Goal: Task Accomplishment & Management: Manage account settings

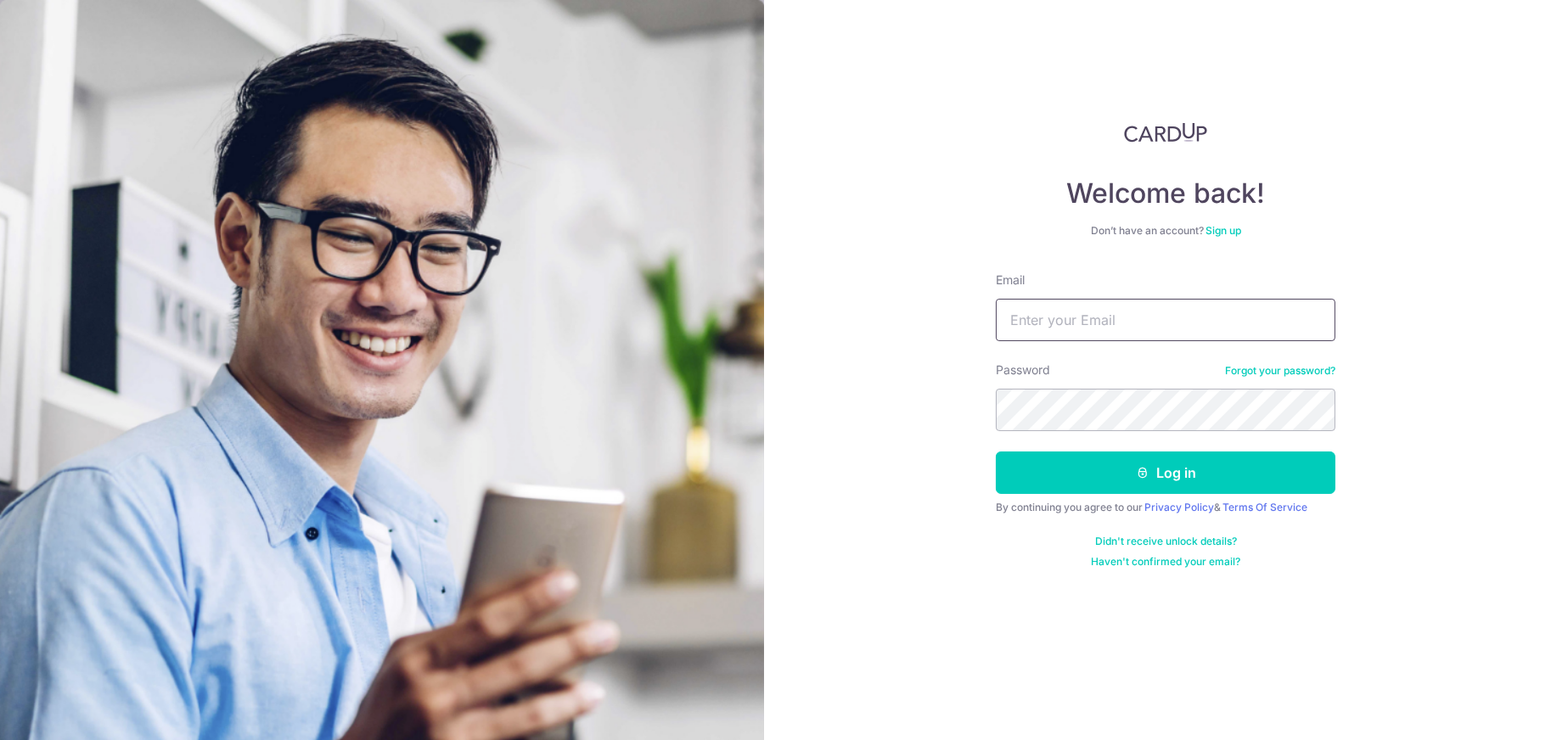
click at [1037, 326] on input "Email" at bounding box center [1166, 320] width 340 height 43
type input "[EMAIL_ADDRESS][DOMAIN_NAME]"
click at [996, 452] on button "Log in" at bounding box center [1166, 473] width 340 height 43
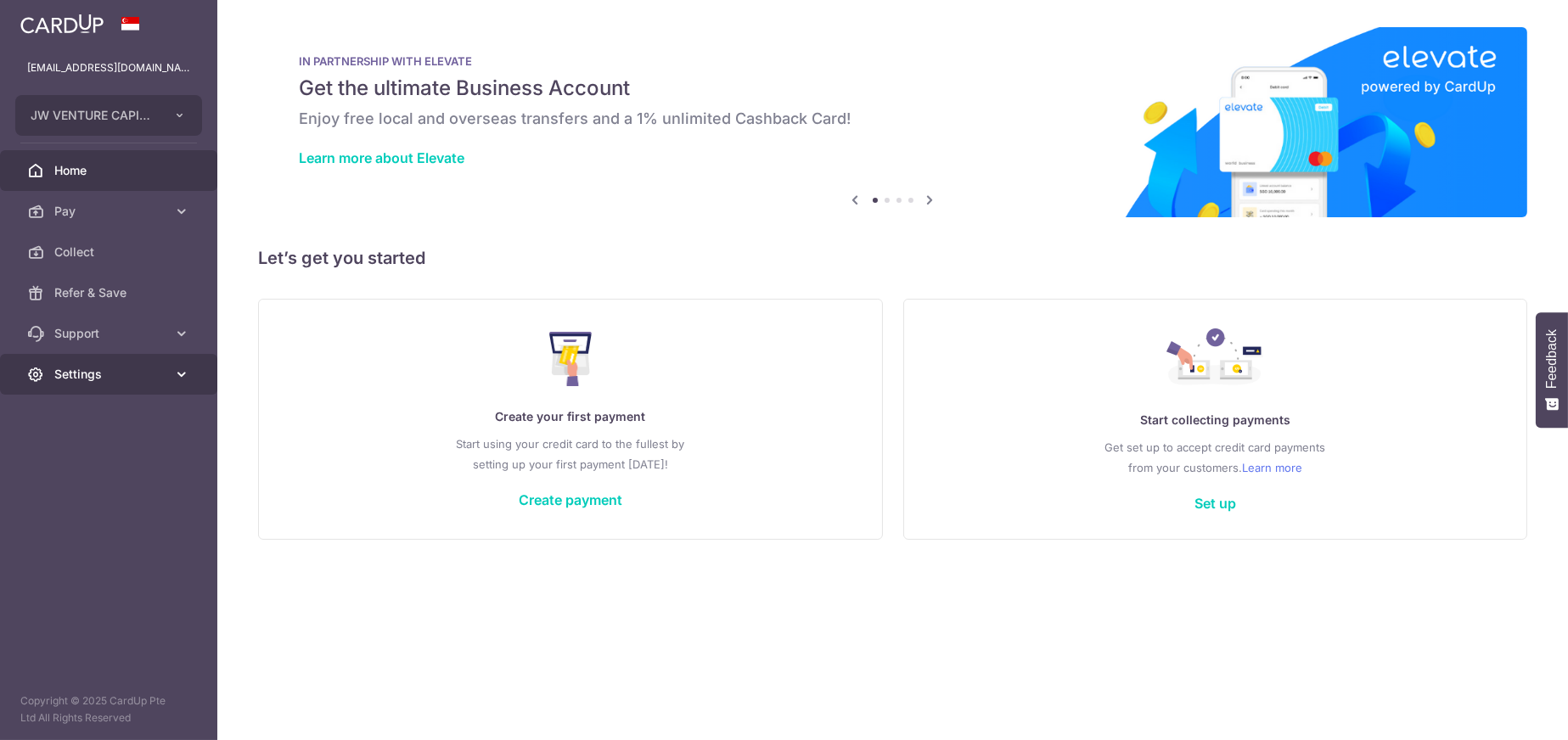
click at [83, 371] on span "Settings" at bounding box center [110, 375] width 112 height 17
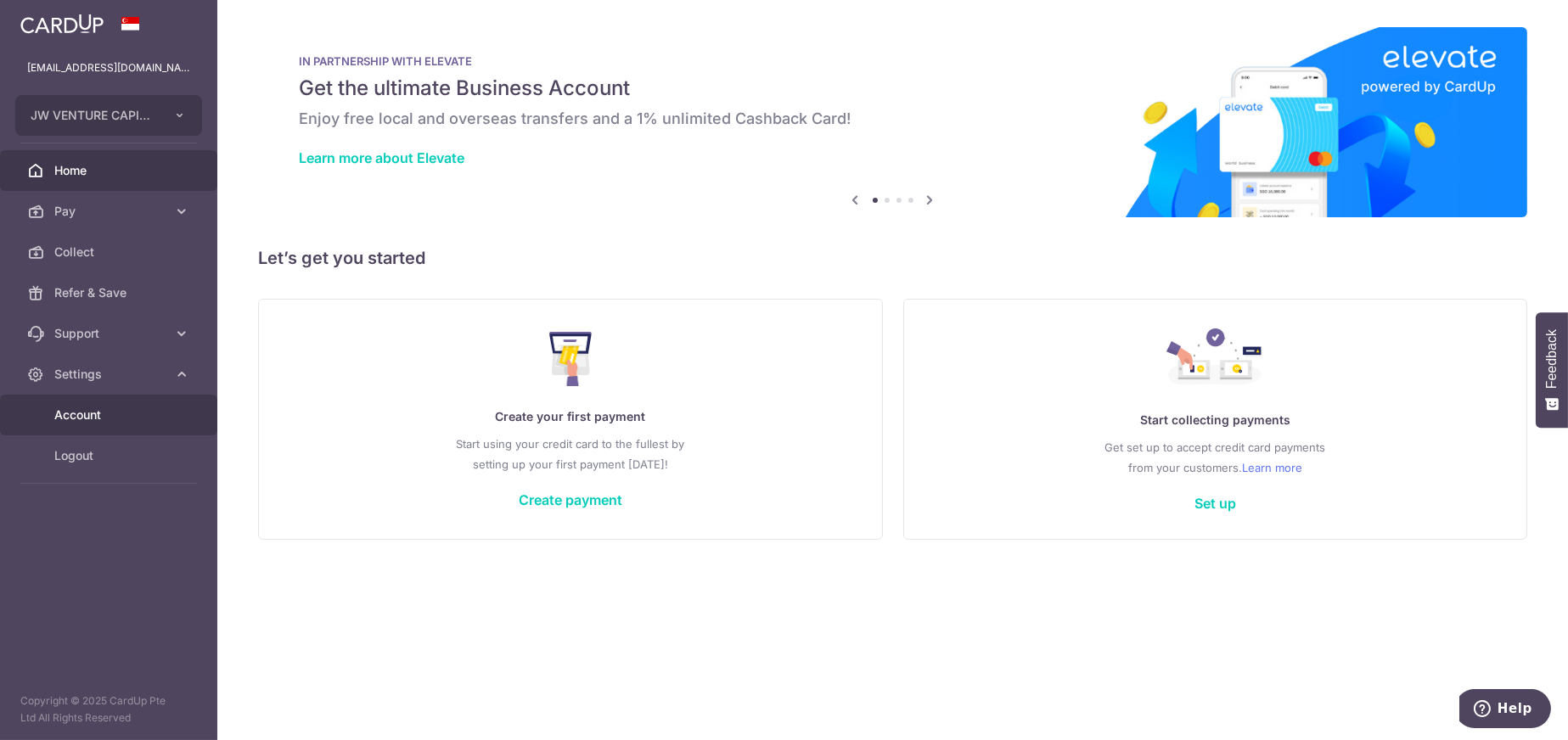
click at [84, 421] on span "Account" at bounding box center [110, 415] width 112 height 17
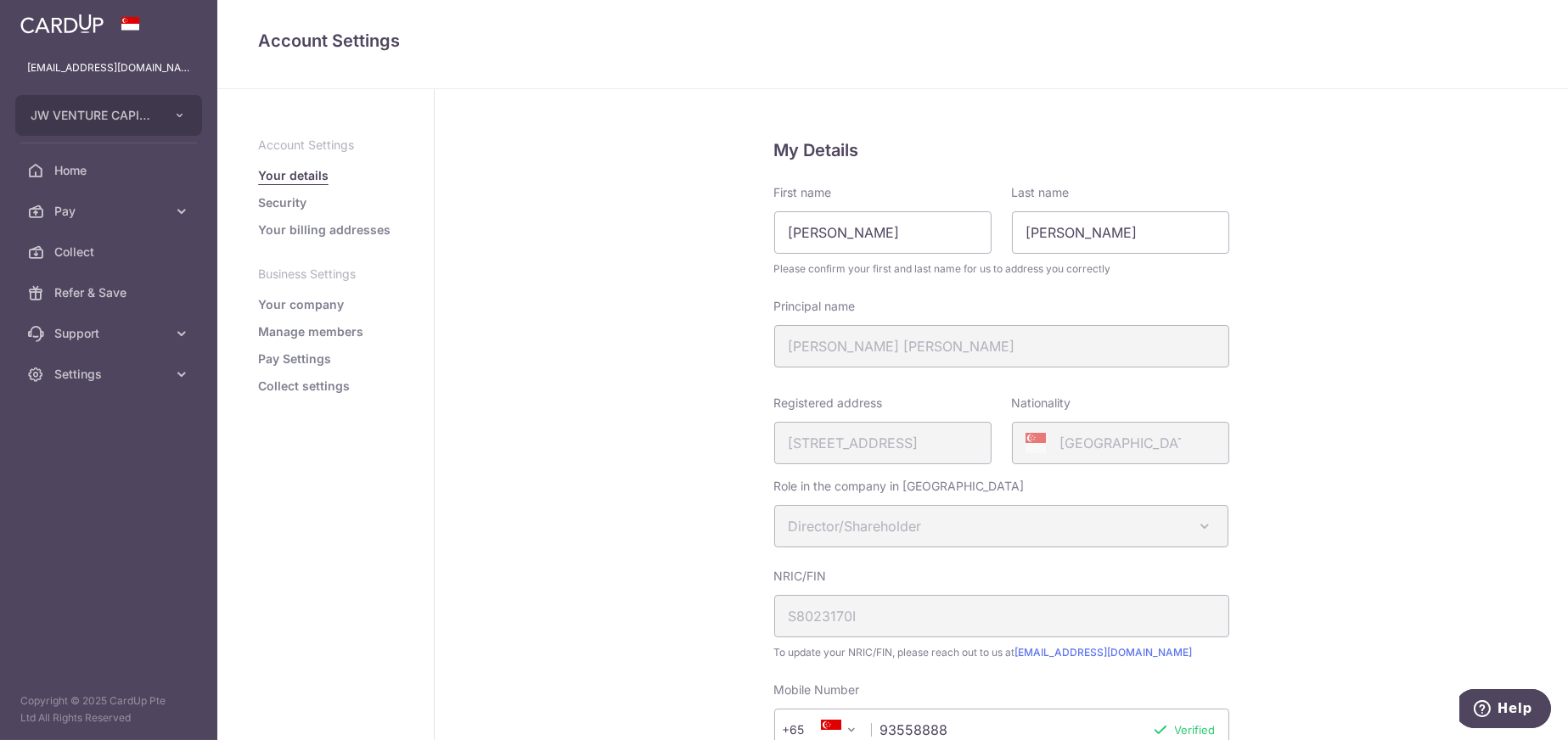
click at [294, 298] on link "Your company" at bounding box center [301, 304] width 86 height 17
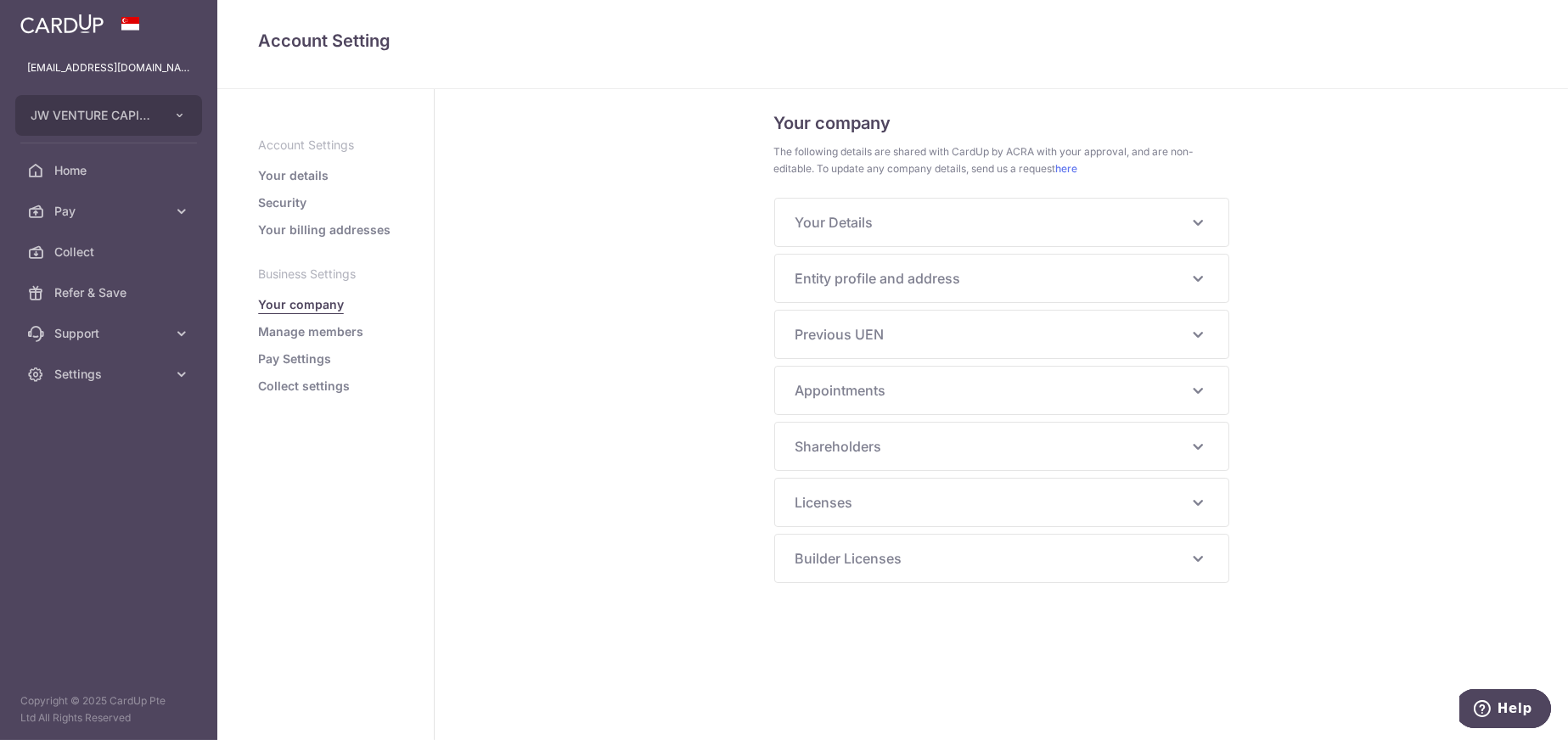
click at [883, 235] on div "Your Details NRIC/FIN S8023170I Principal Name WILSON LIM C W Alias Name - Hany…" at bounding box center [1002, 223] width 453 height 48
click at [1200, 226] on icon at bounding box center [1197, 222] width 20 height 20
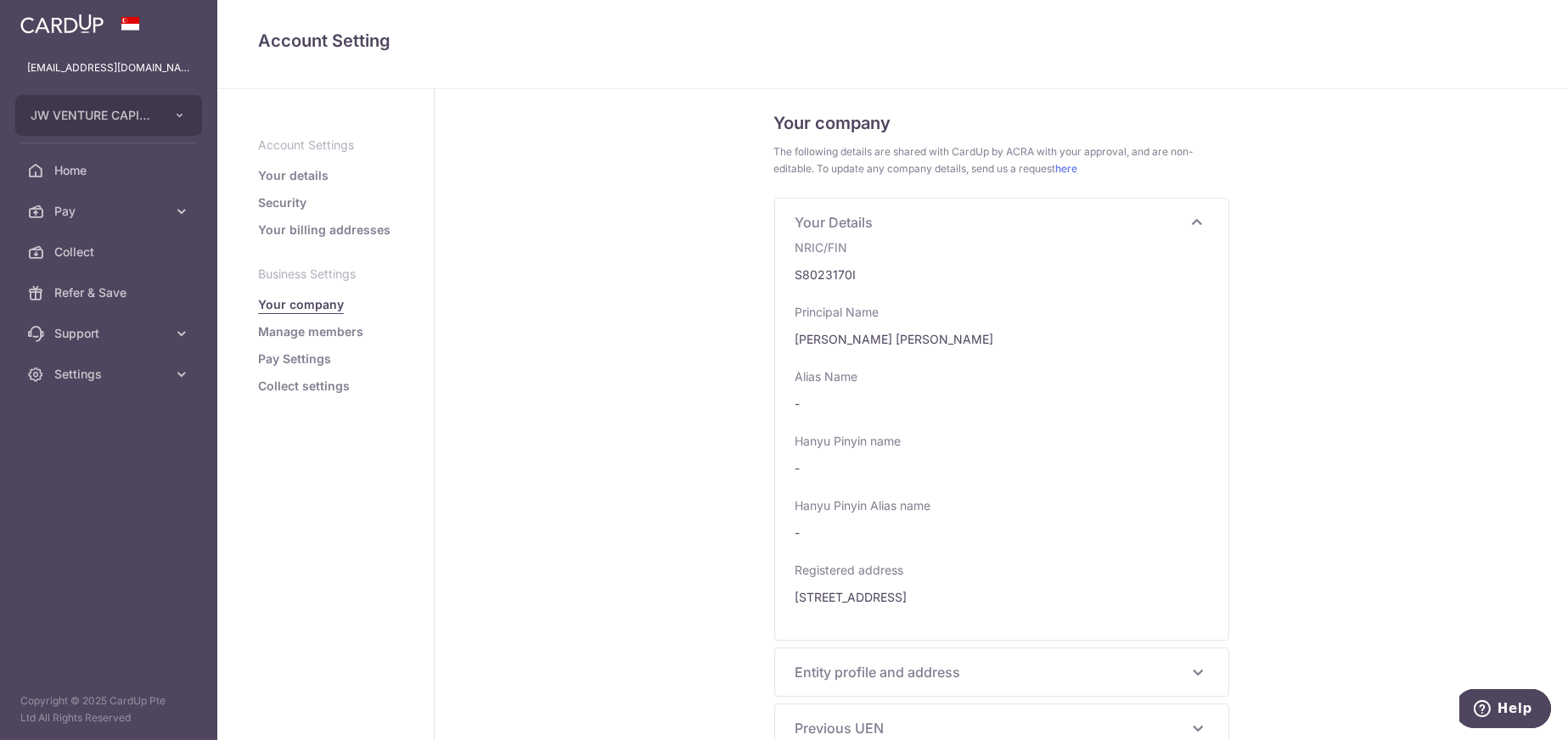
scroll to position [263, 0]
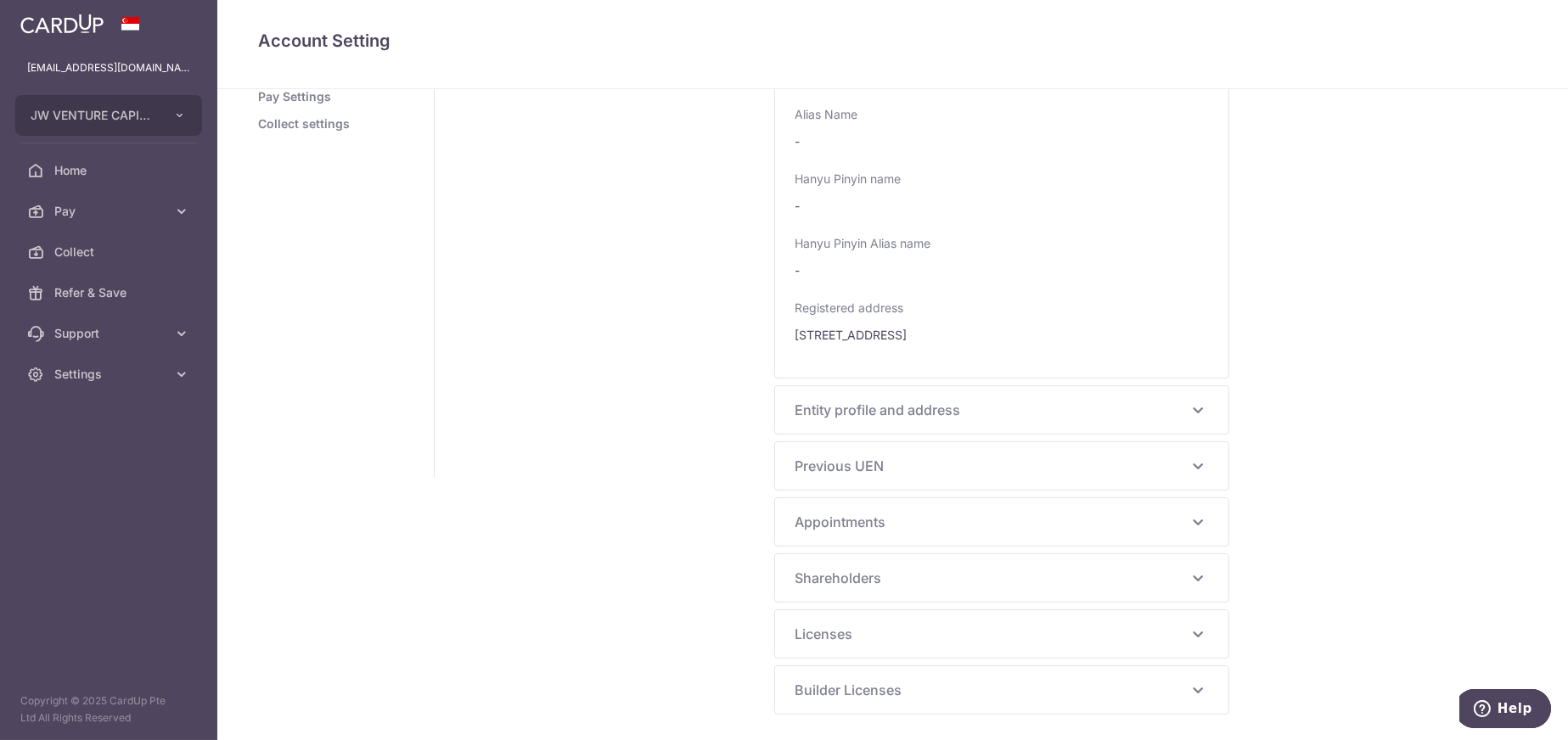
click at [875, 524] on span "Appointments" at bounding box center [991, 521] width 392 height 20
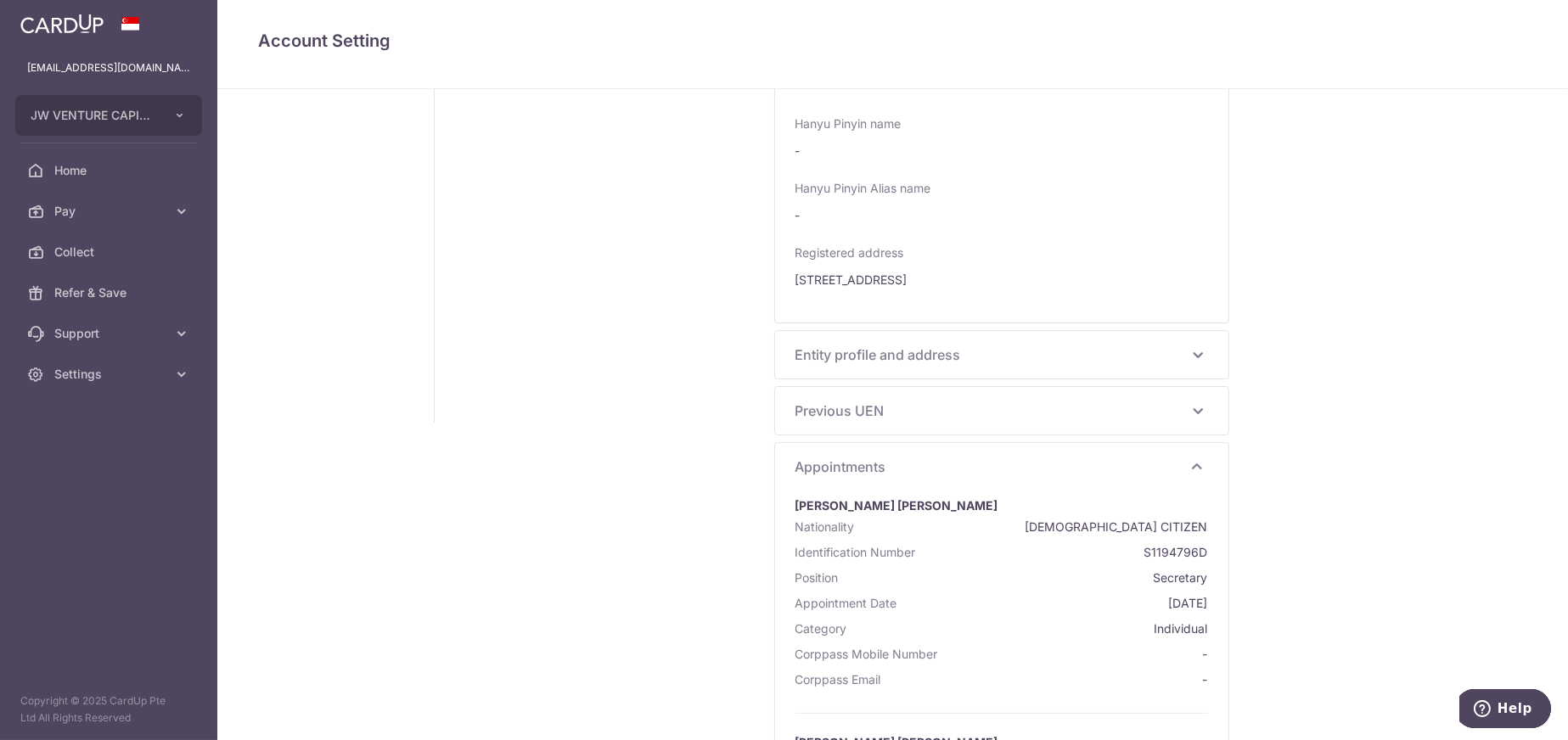
scroll to position [347, 0]
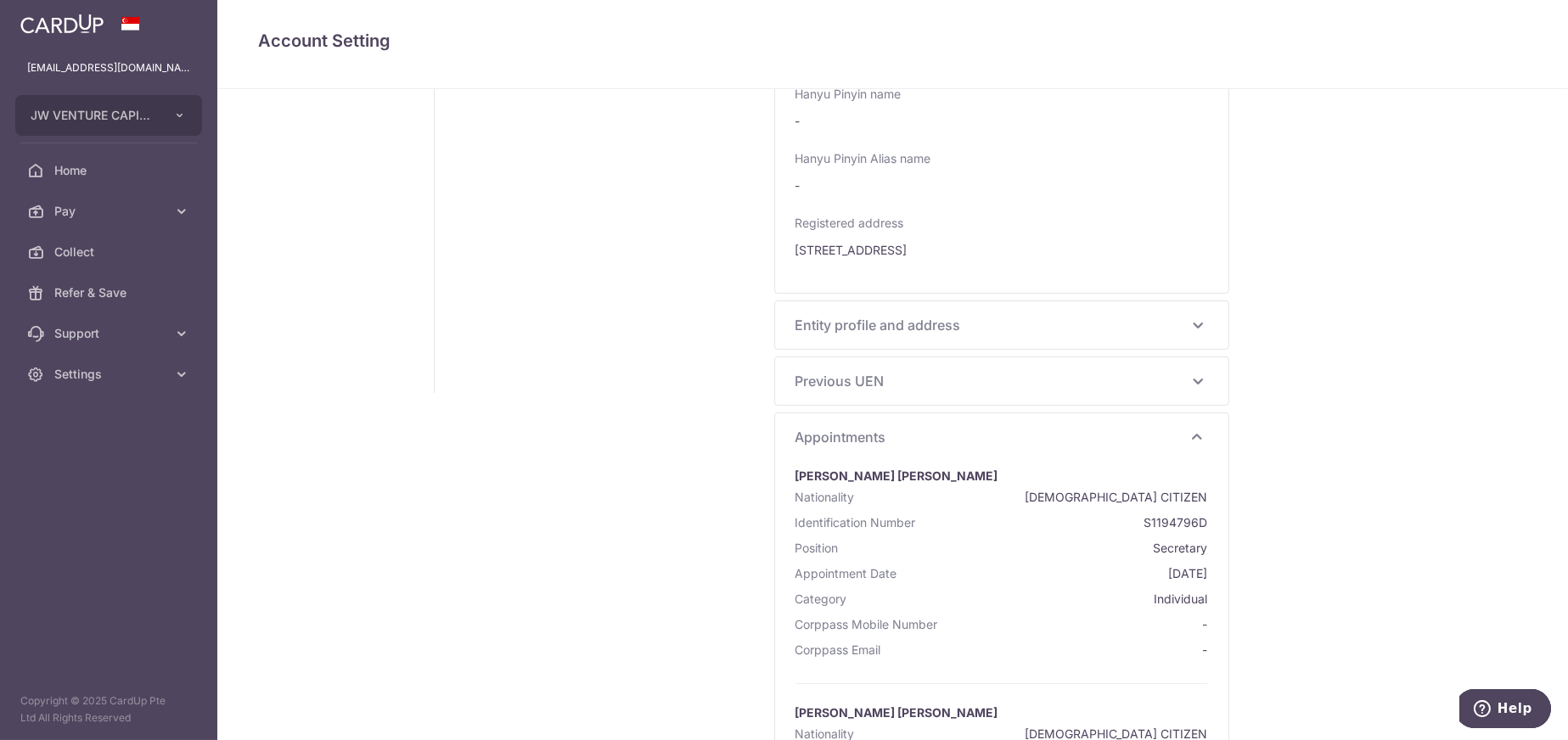
click at [846, 393] on div "Previous UEN -" at bounding box center [1002, 381] width 453 height 48
click at [848, 386] on span "Previous UEN" at bounding box center [991, 380] width 392 height 20
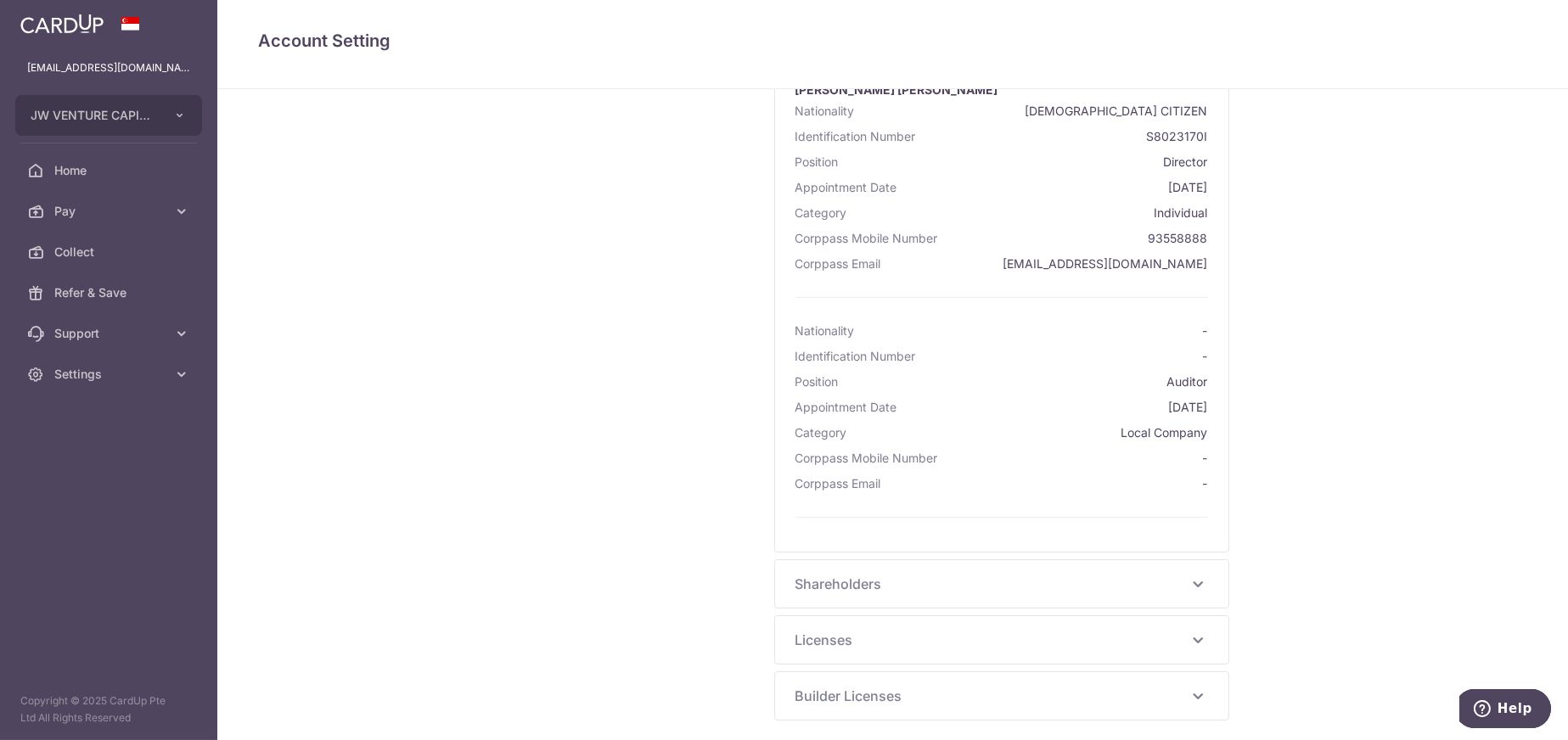
scroll to position [1045, 0]
click at [844, 568] on span "Shareholders" at bounding box center [991, 577] width 392 height 20
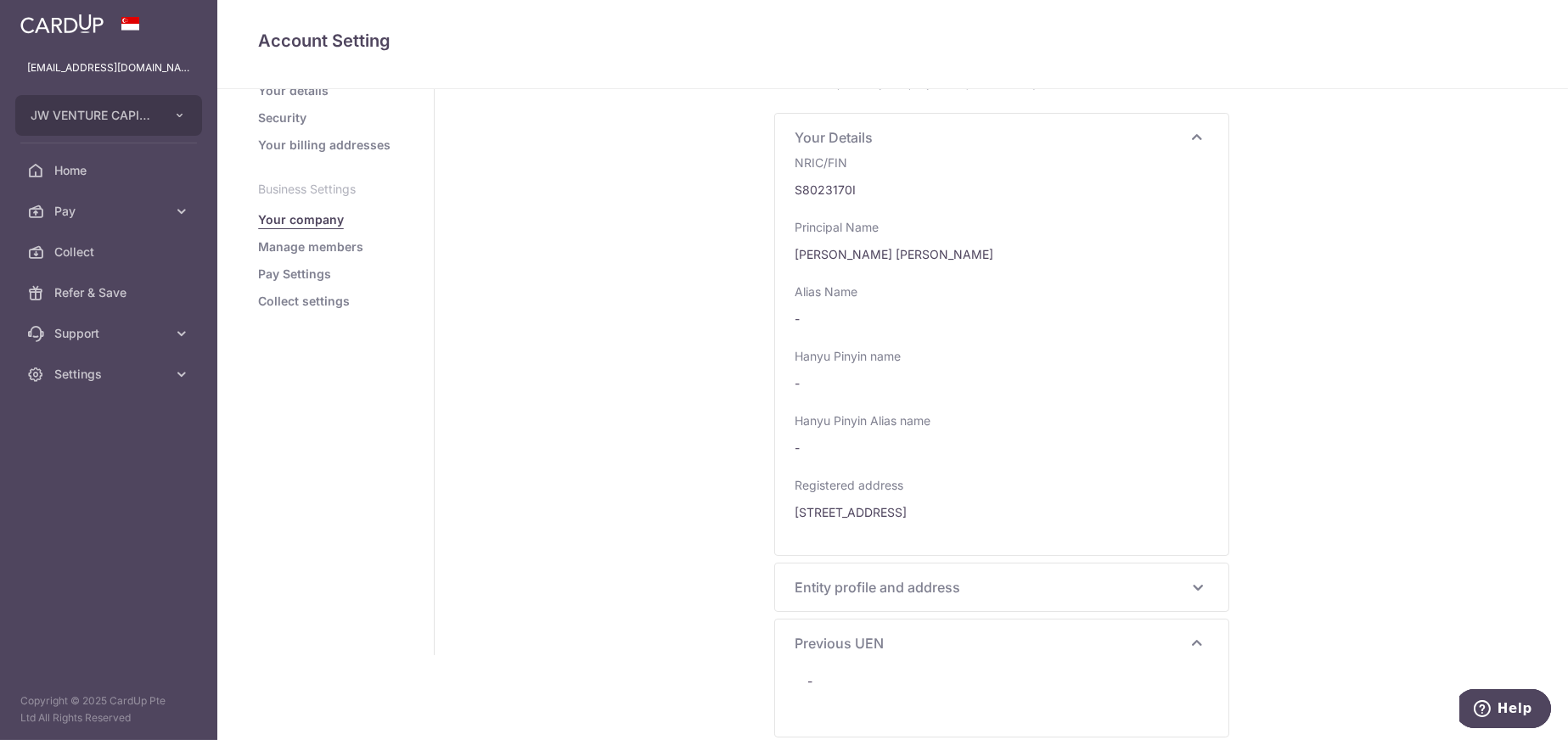
scroll to position [0, 0]
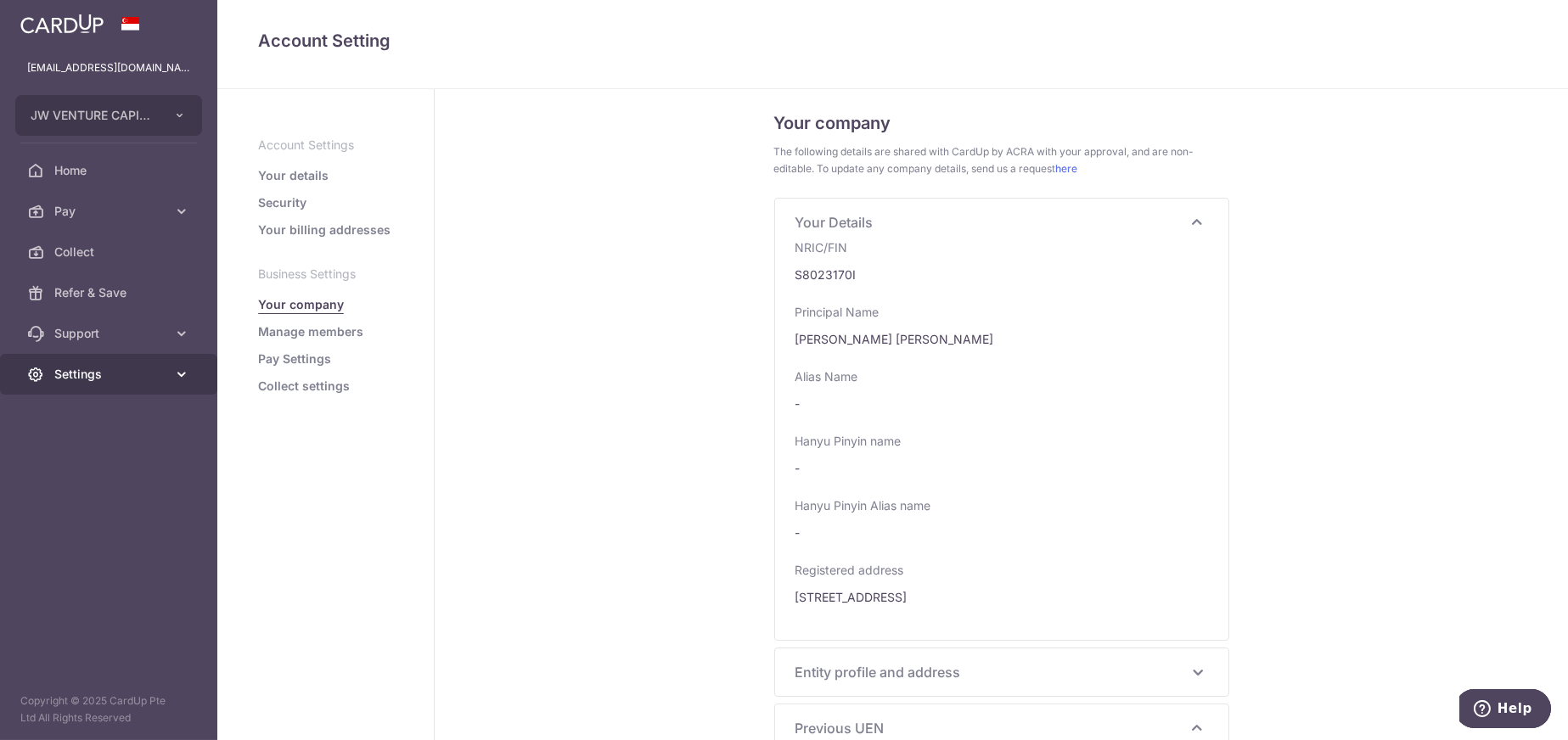
click at [182, 381] on icon at bounding box center [182, 375] width 17 height 17
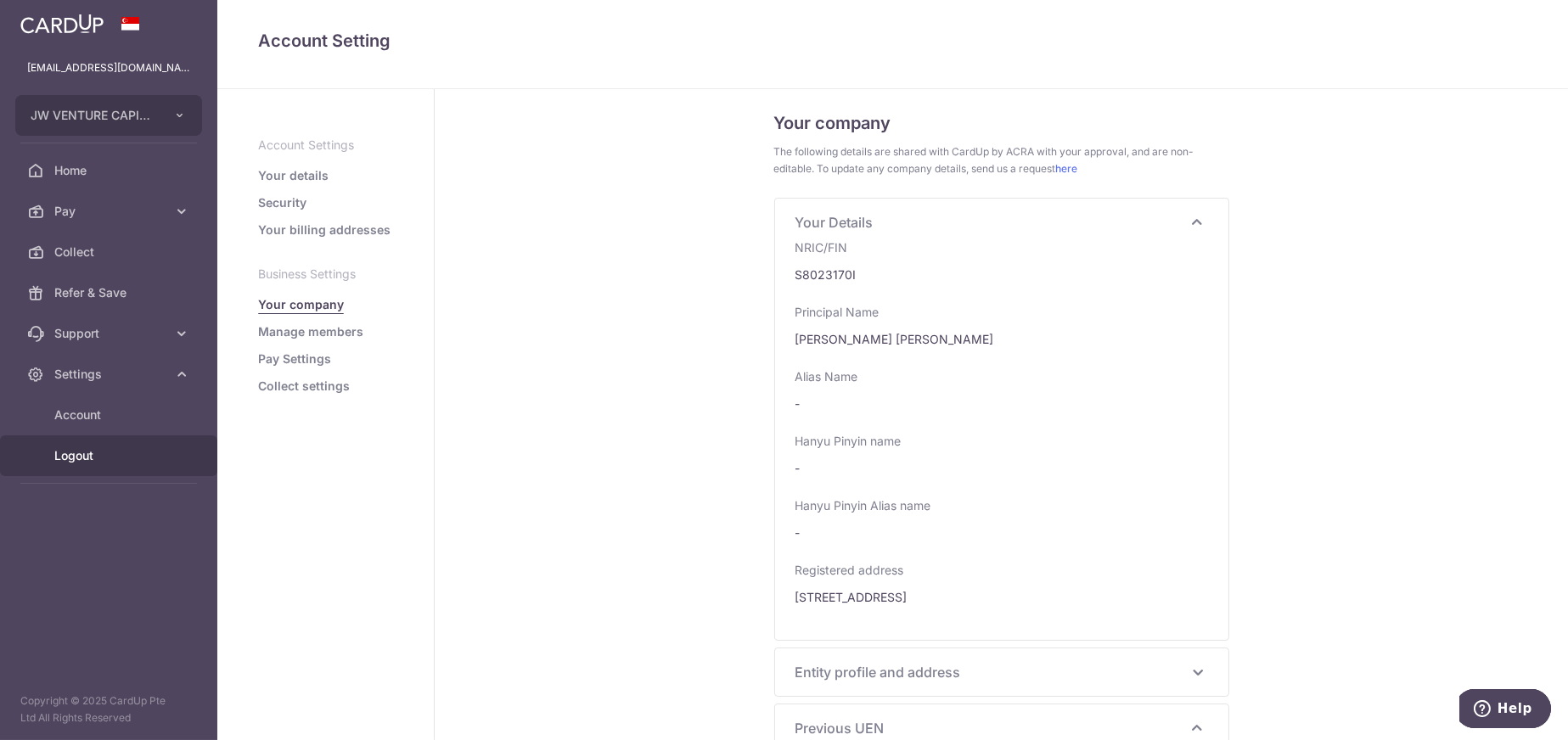
click at [88, 462] on span "Logout" at bounding box center [110, 456] width 112 height 17
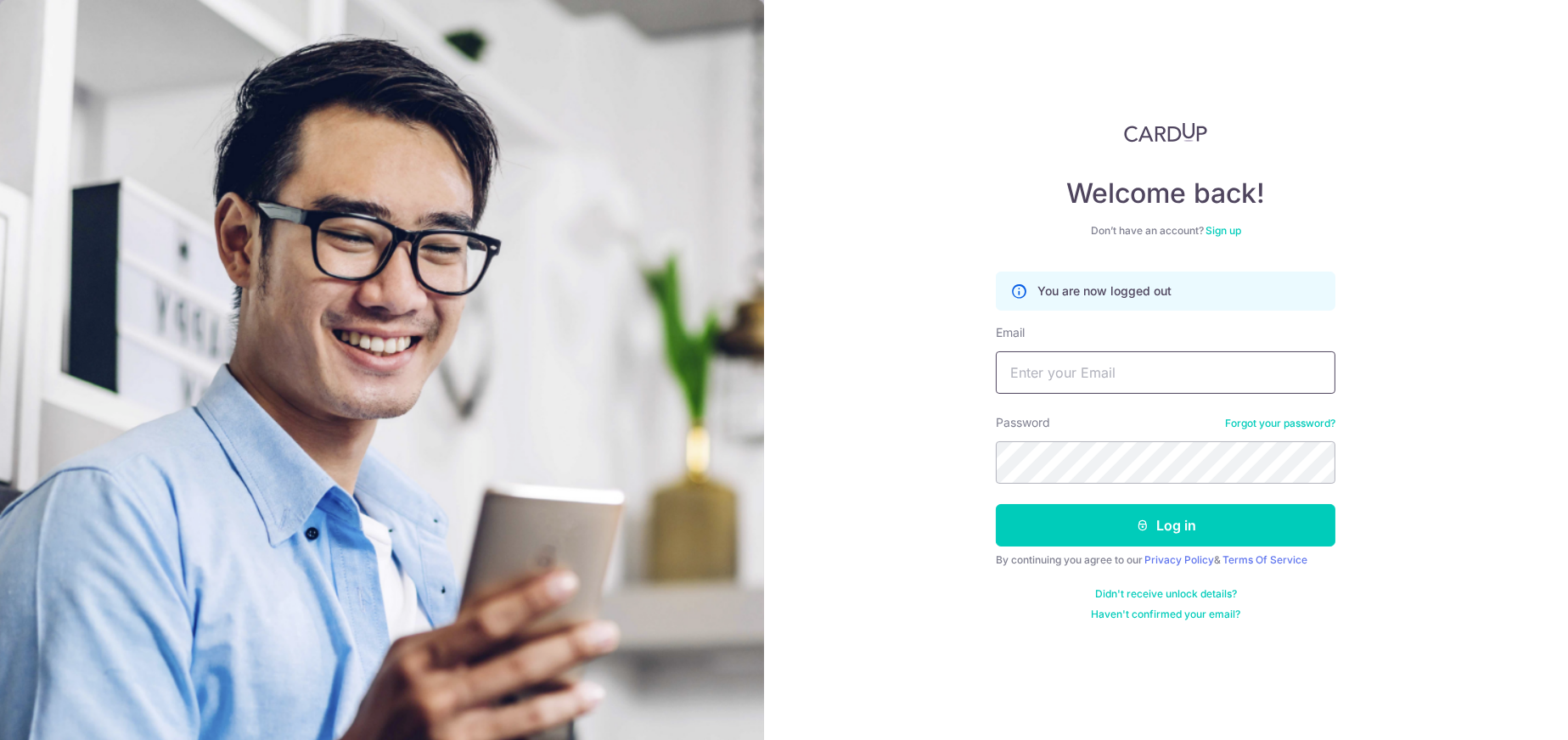
click at [1054, 364] on input "Email" at bounding box center [1166, 372] width 340 height 43
type input "[EMAIL_ADDRESS][DOMAIN_NAME]"
click at [996, 504] on button "Log in" at bounding box center [1166, 525] width 340 height 43
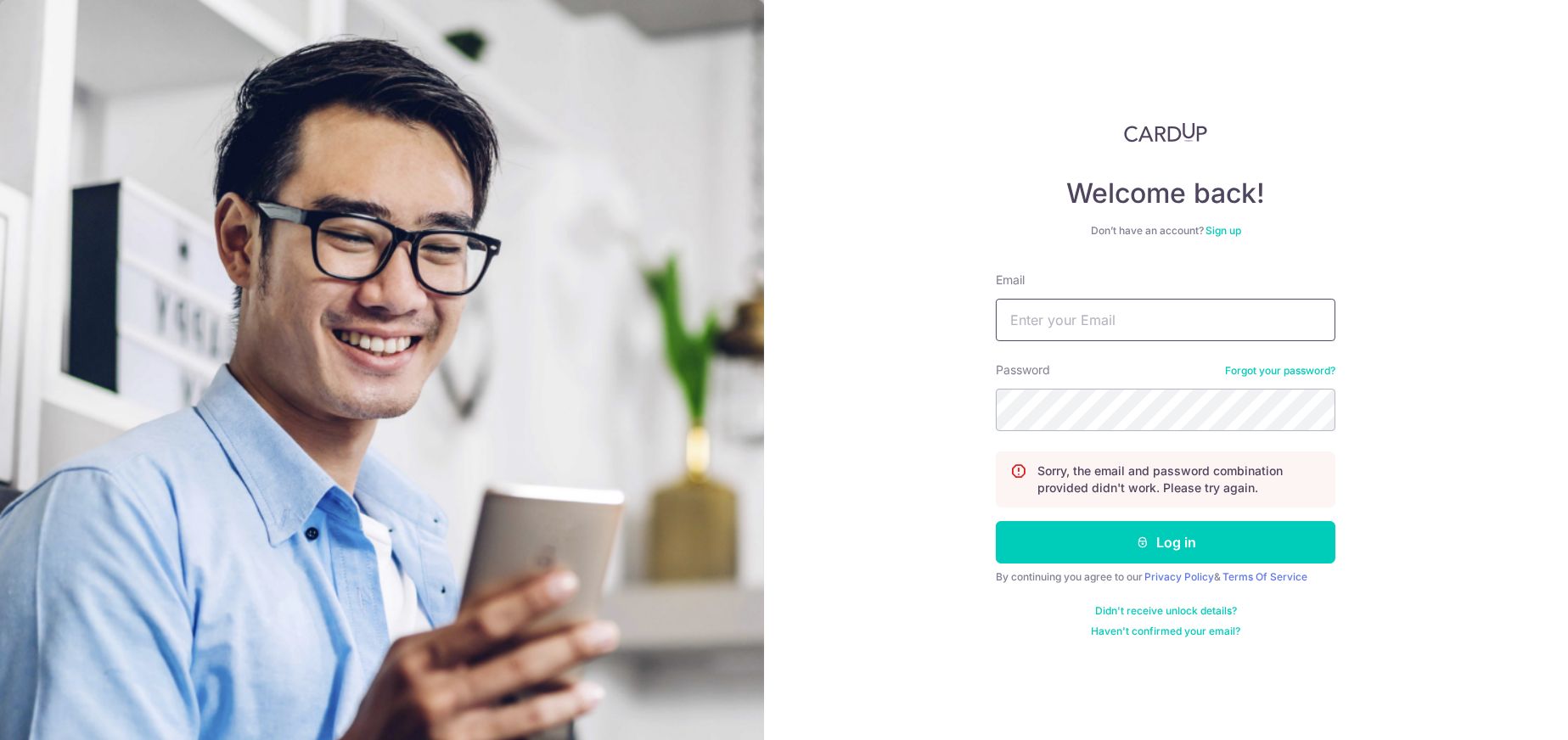
click at [1059, 316] on input "Email" at bounding box center [1166, 320] width 340 height 43
type input "J"
type input "[EMAIL_ADDRESS][DOMAIN_NAME]"
click at [996, 521] on button "Log in" at bounding box center [1166, 542] width 340 height 43
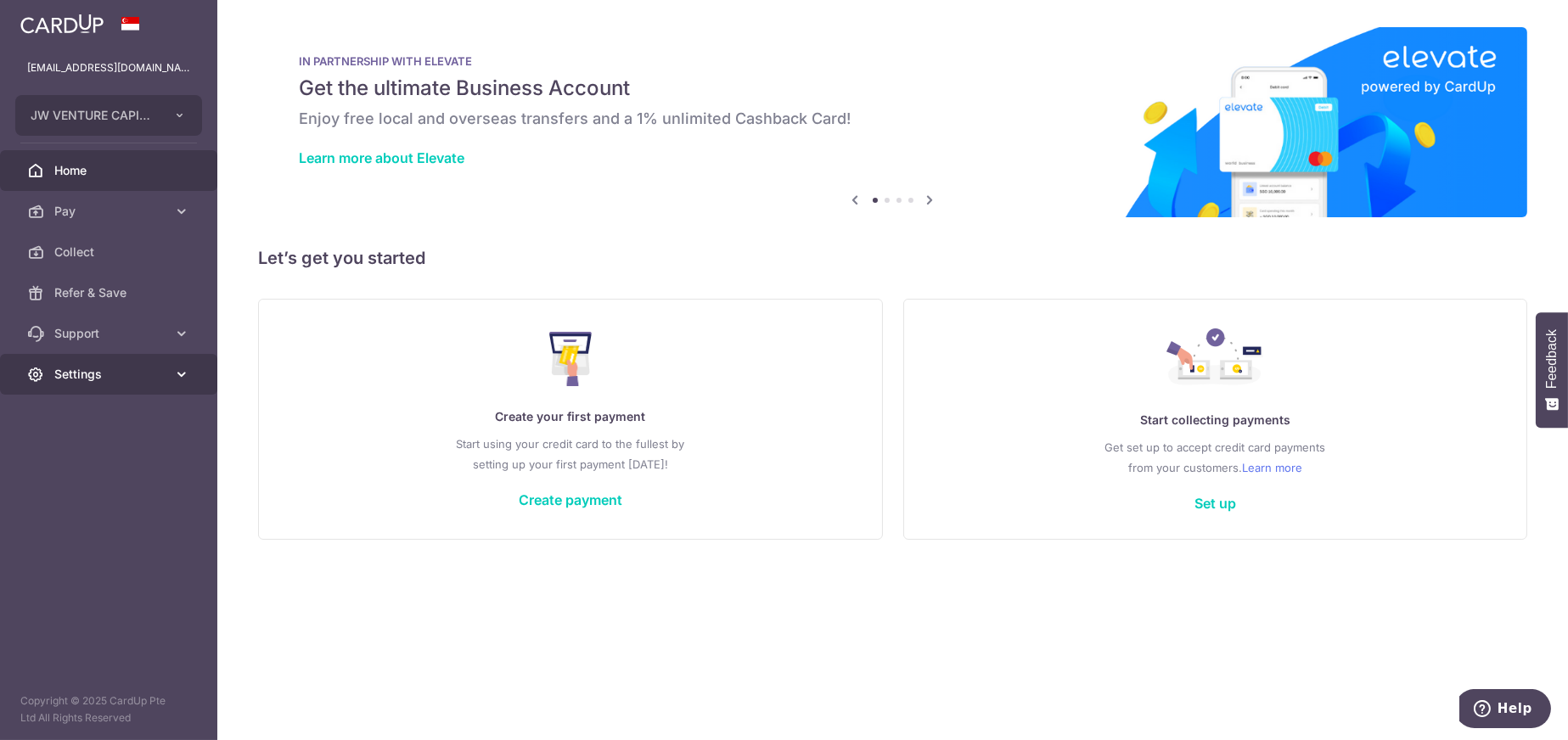
click at [82, 372] on span "Settings" at bounding box center [110, 375] width 112 height 17
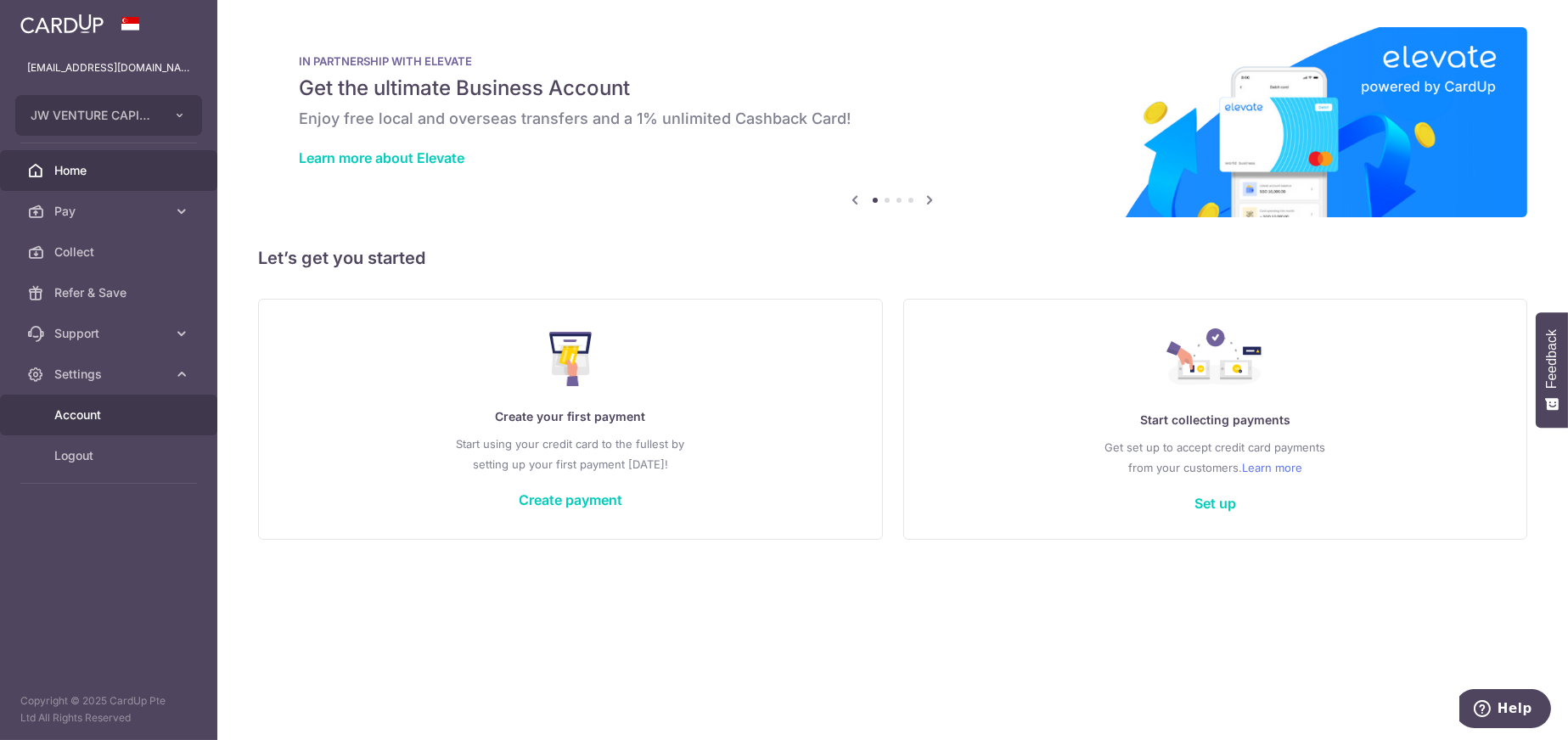
click at [88, 412] on span "Account" at bounding box center [110, 415] width 112 height 17
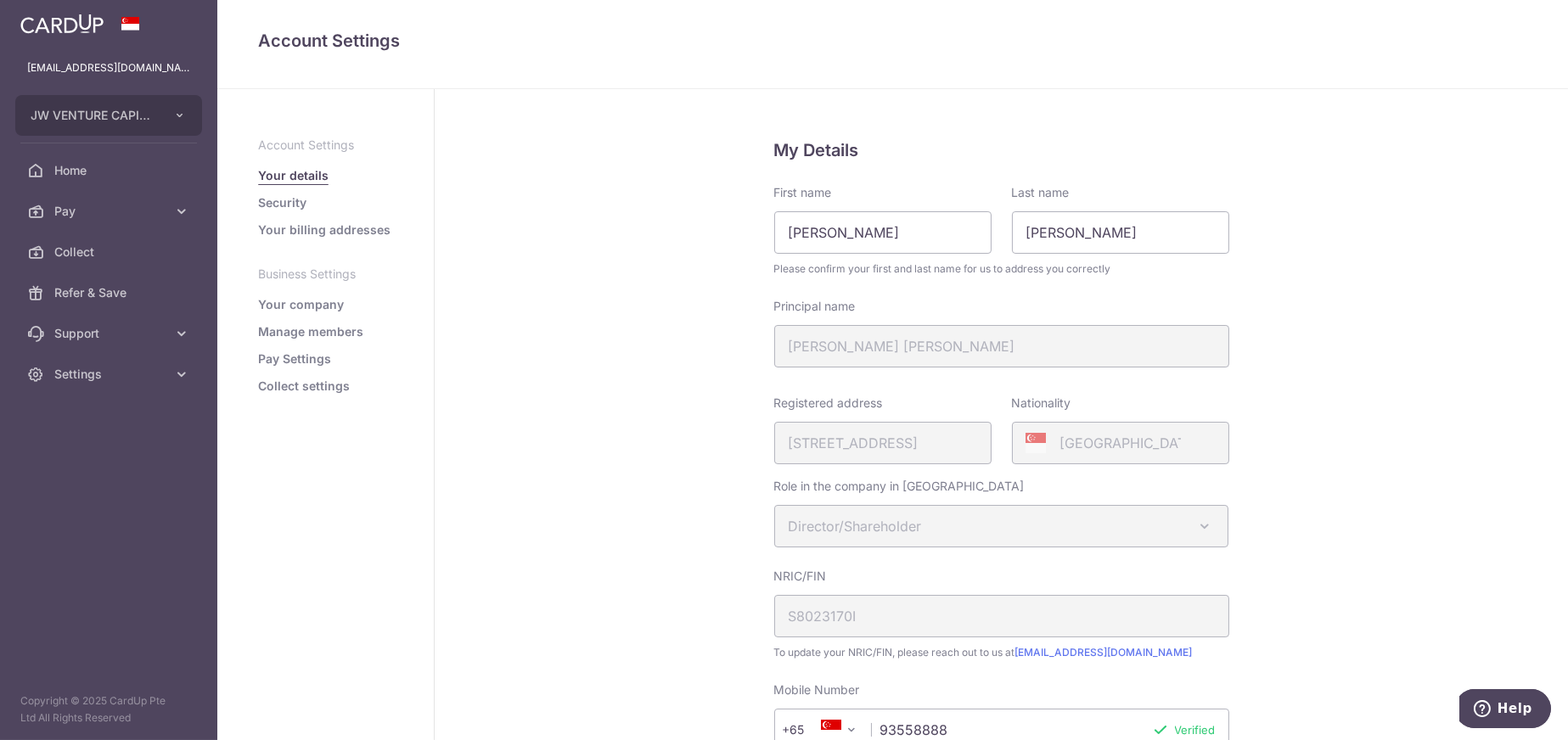
click at [912, 449] on div "Registered address [STREET_ADDRESS]" at bounding box center [883, 429] width 217 height 69
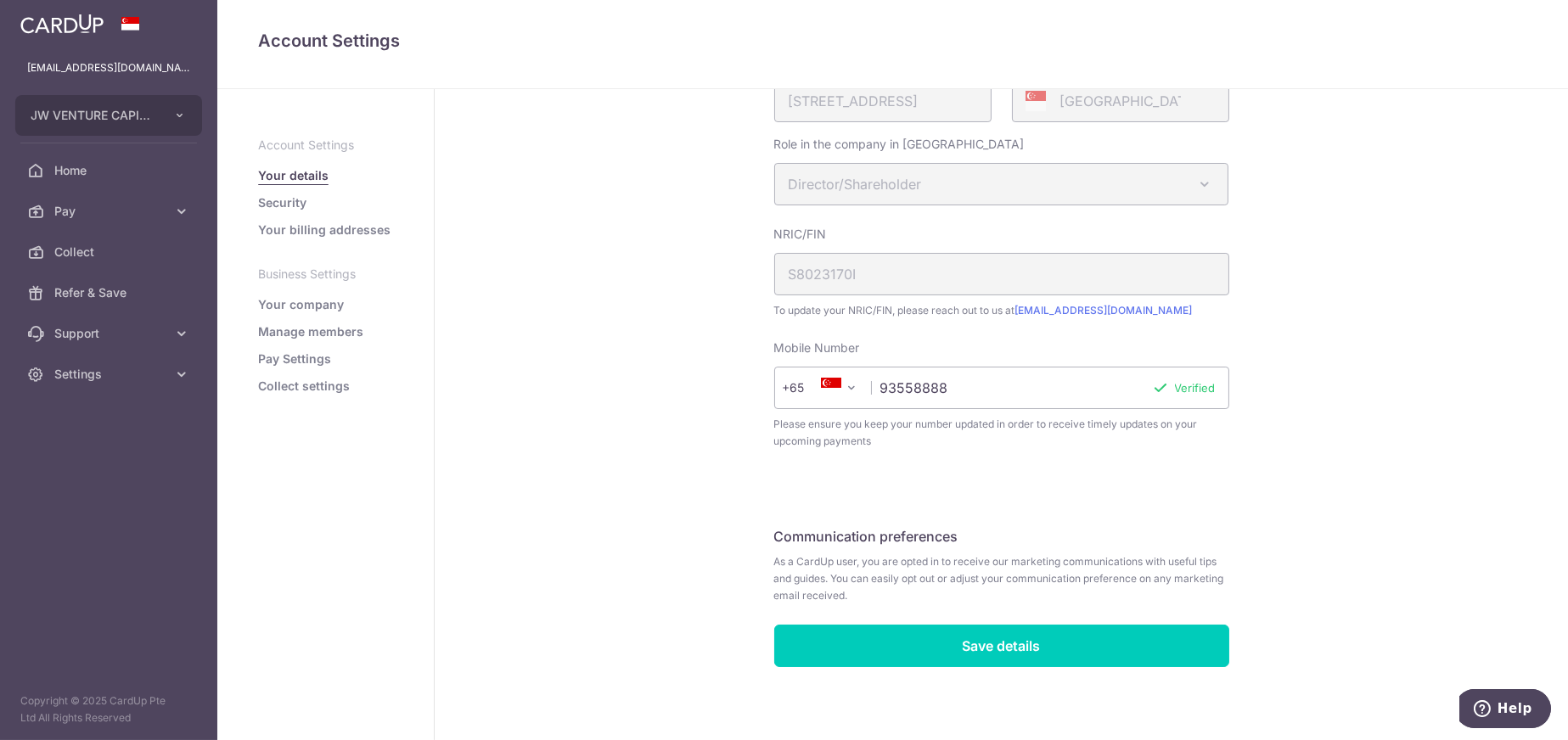
scroll to position [348, 0]
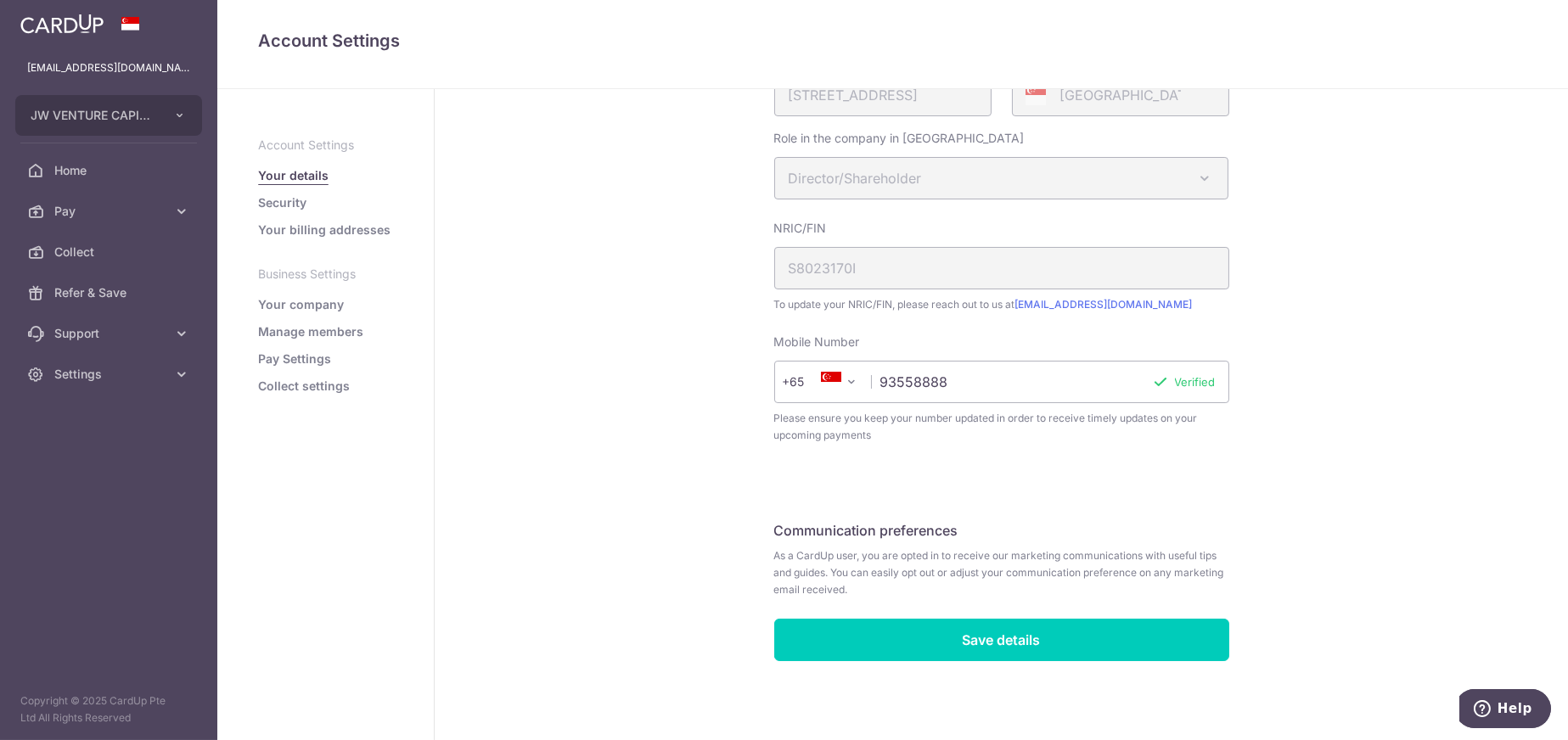
click at [311, 302] on link "Your company" at bounding box center [301, 304] width 86 height 17
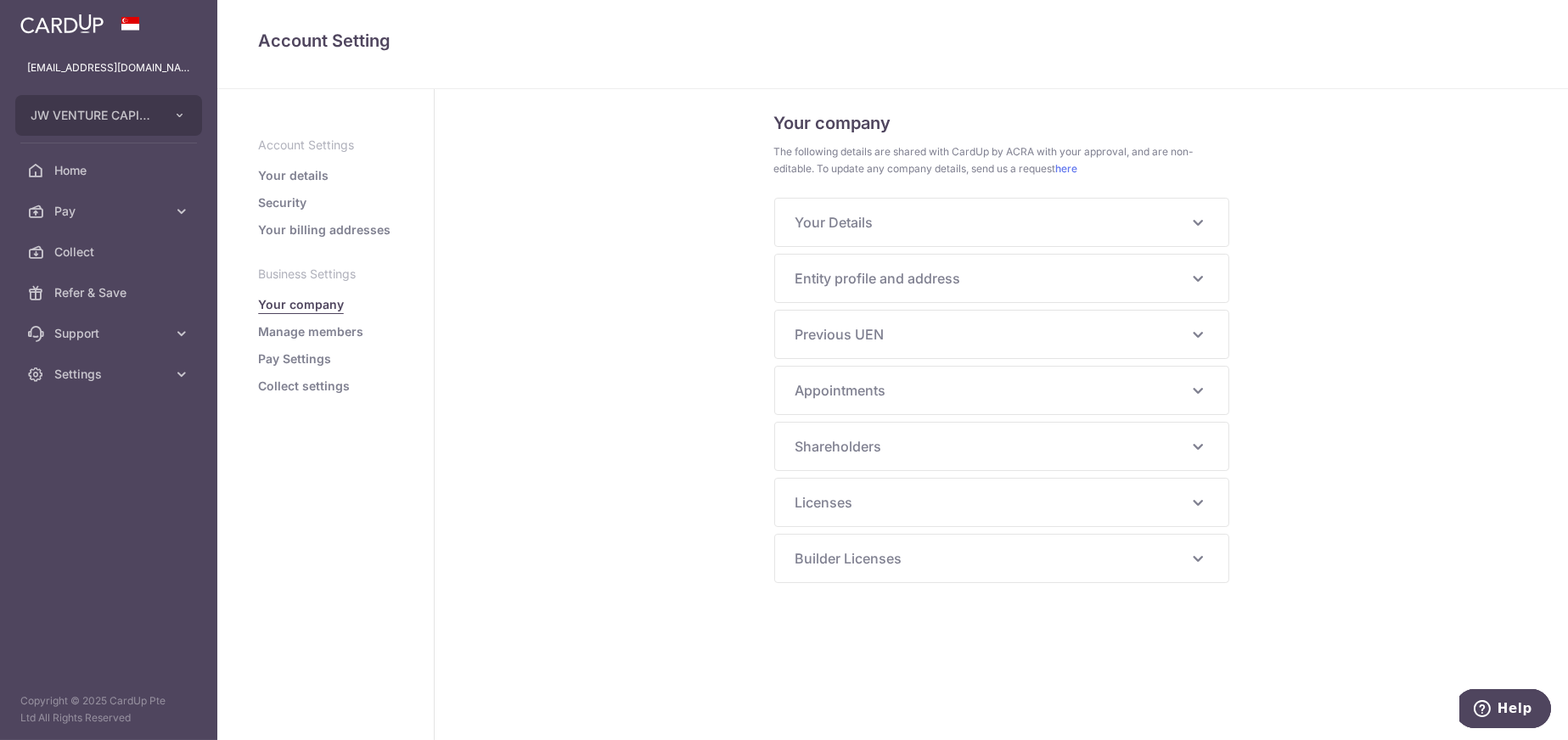
click at [892, 275] on span "Entity profile and address" at bounding box center [991, 278] width 392 height 20
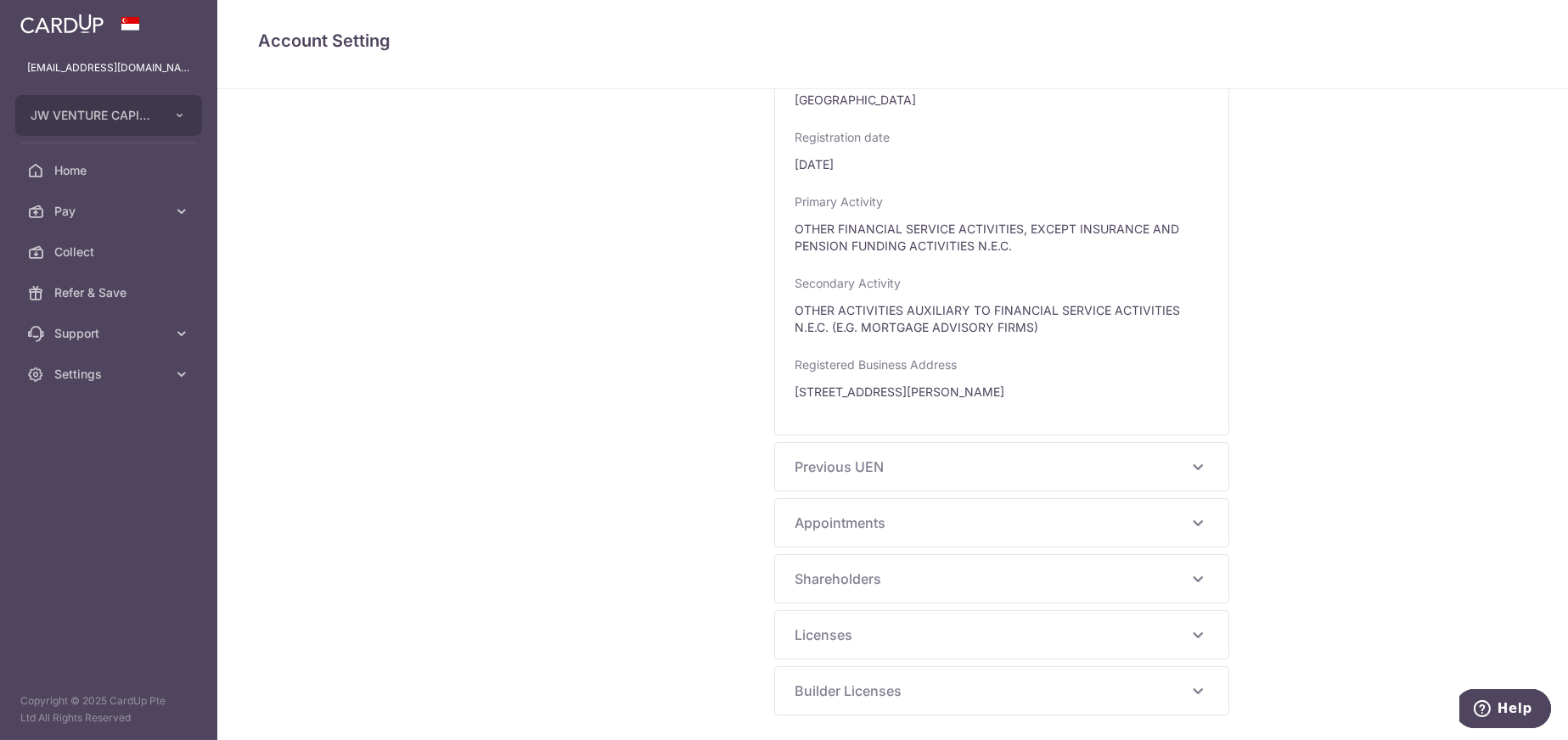
scroll to position [683, 0]
click at [845, 517] on span "Appointments" at bounding box center [991, 521] width 392 height 20
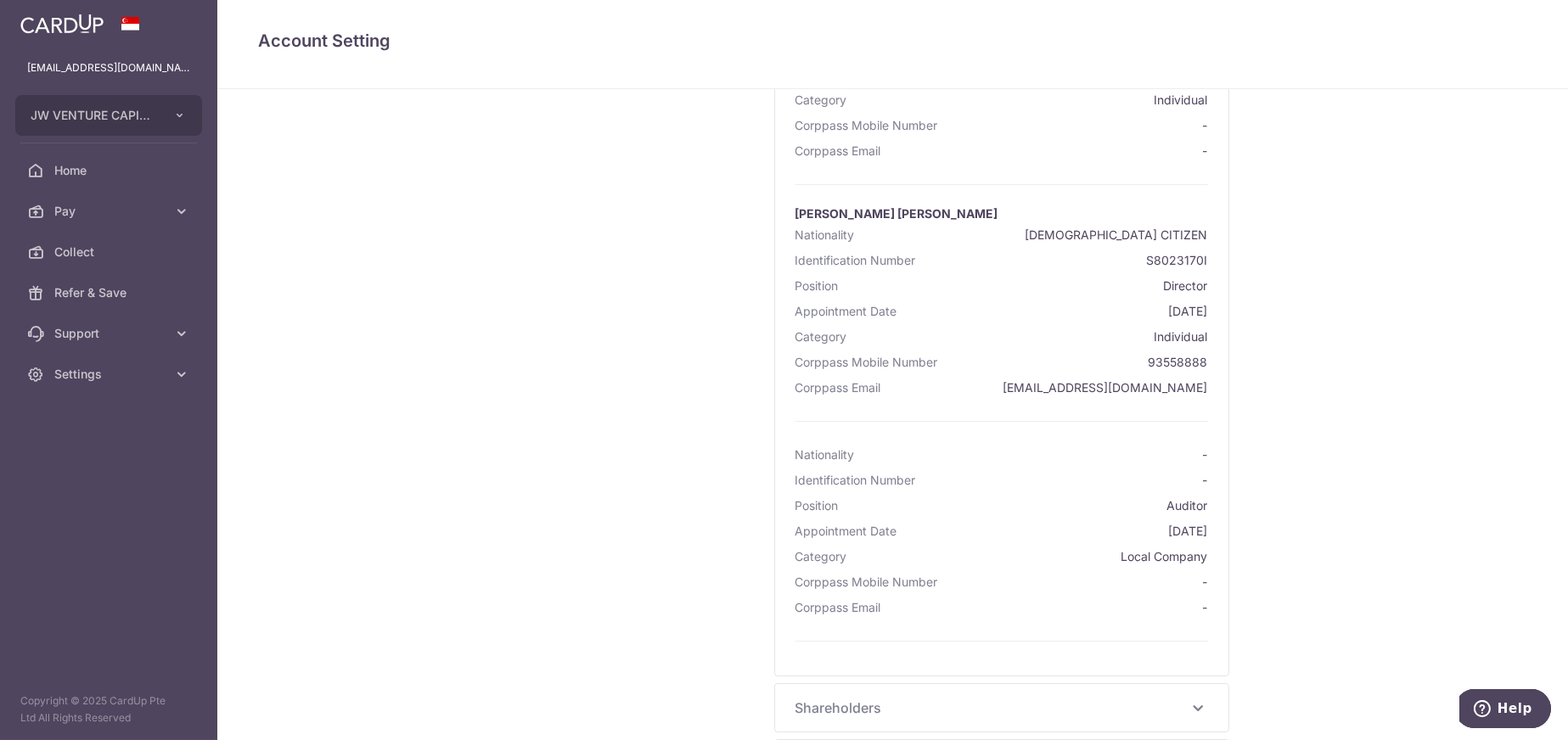
scroll to position [1397, 0]
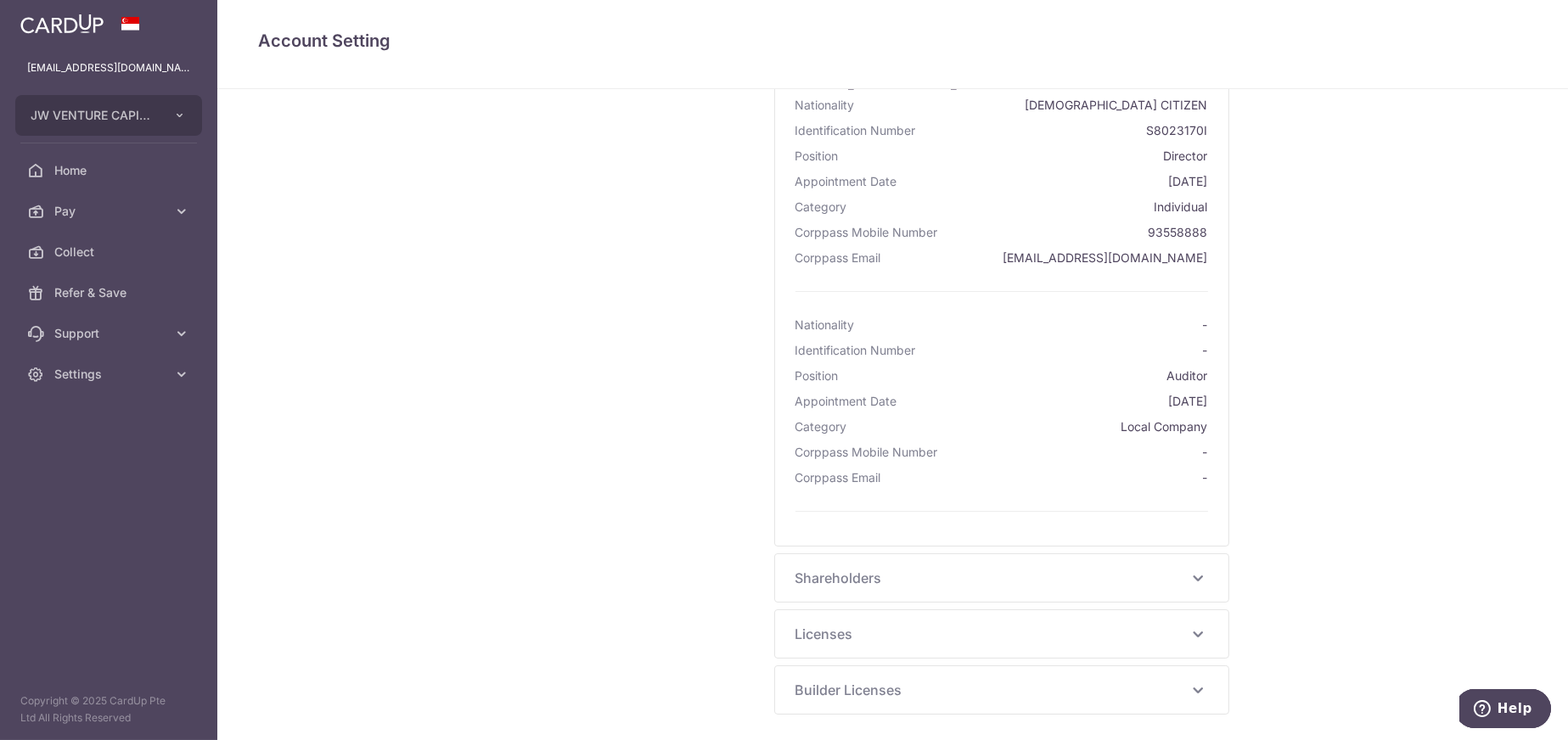
click at [829, 579] on span "Shareholders" at bounding box center [991, 577] width 392 height 20
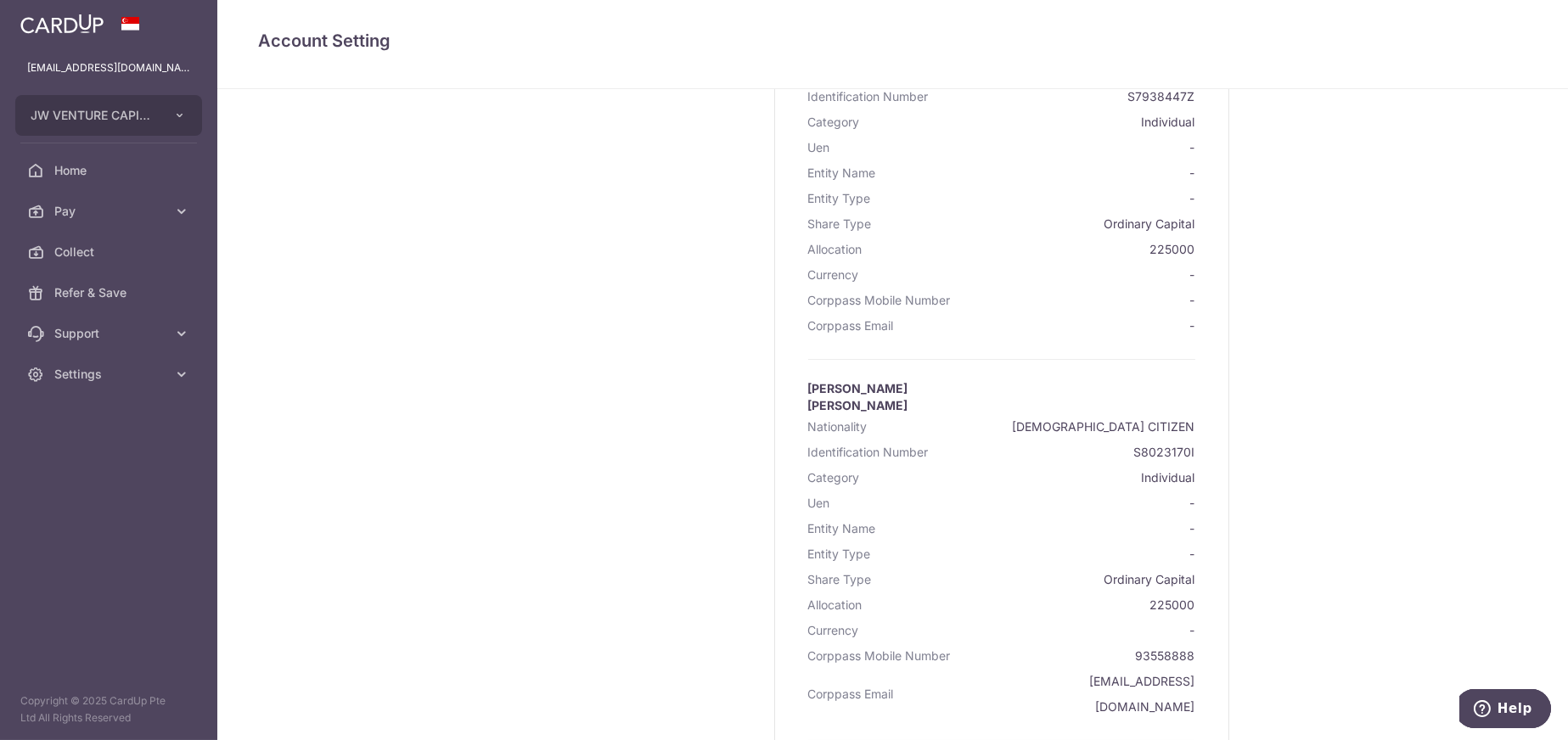
scroll to position [2113, 0]
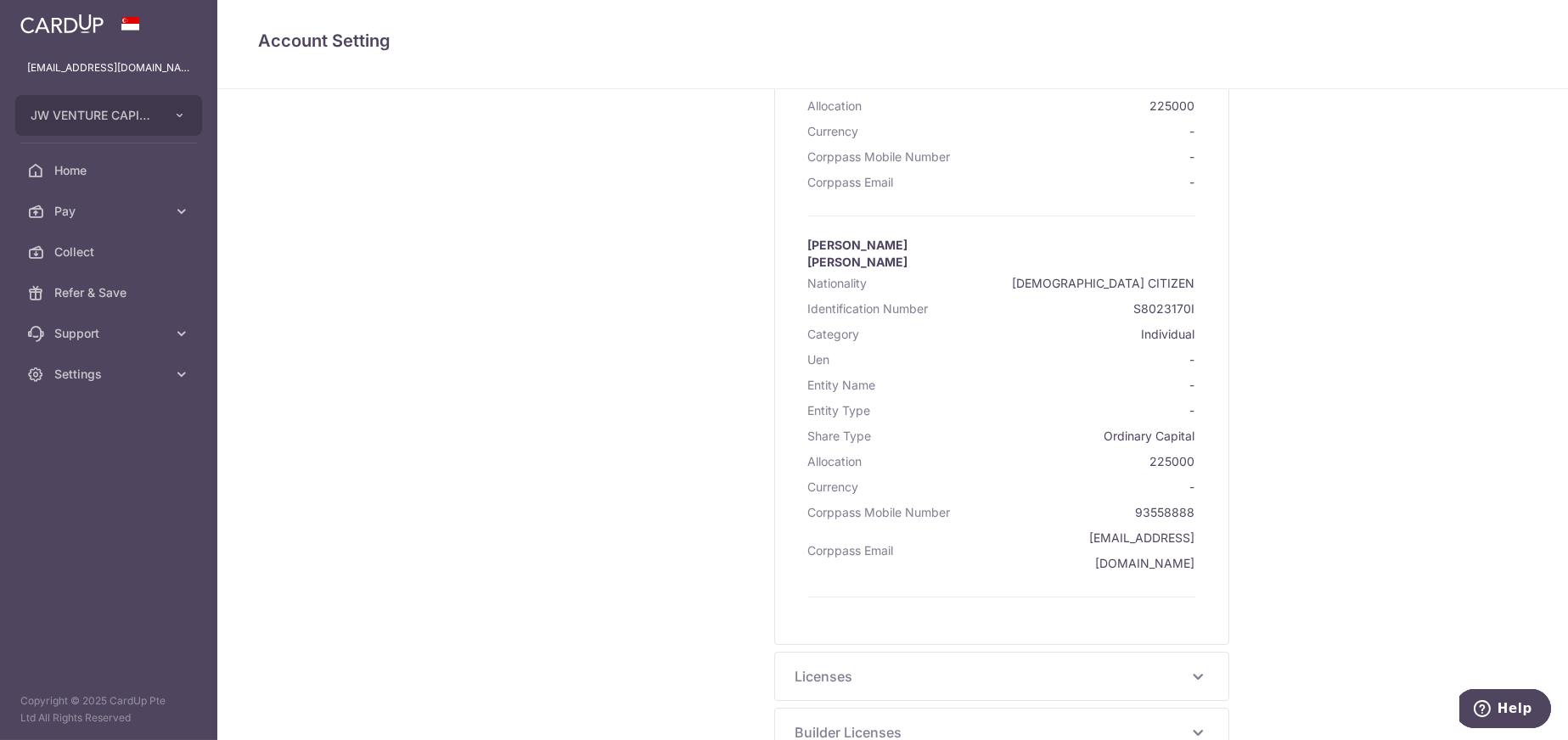
click at [816, 666] on span "Licenses" at bounding box center [991, 675] width 392 height 20
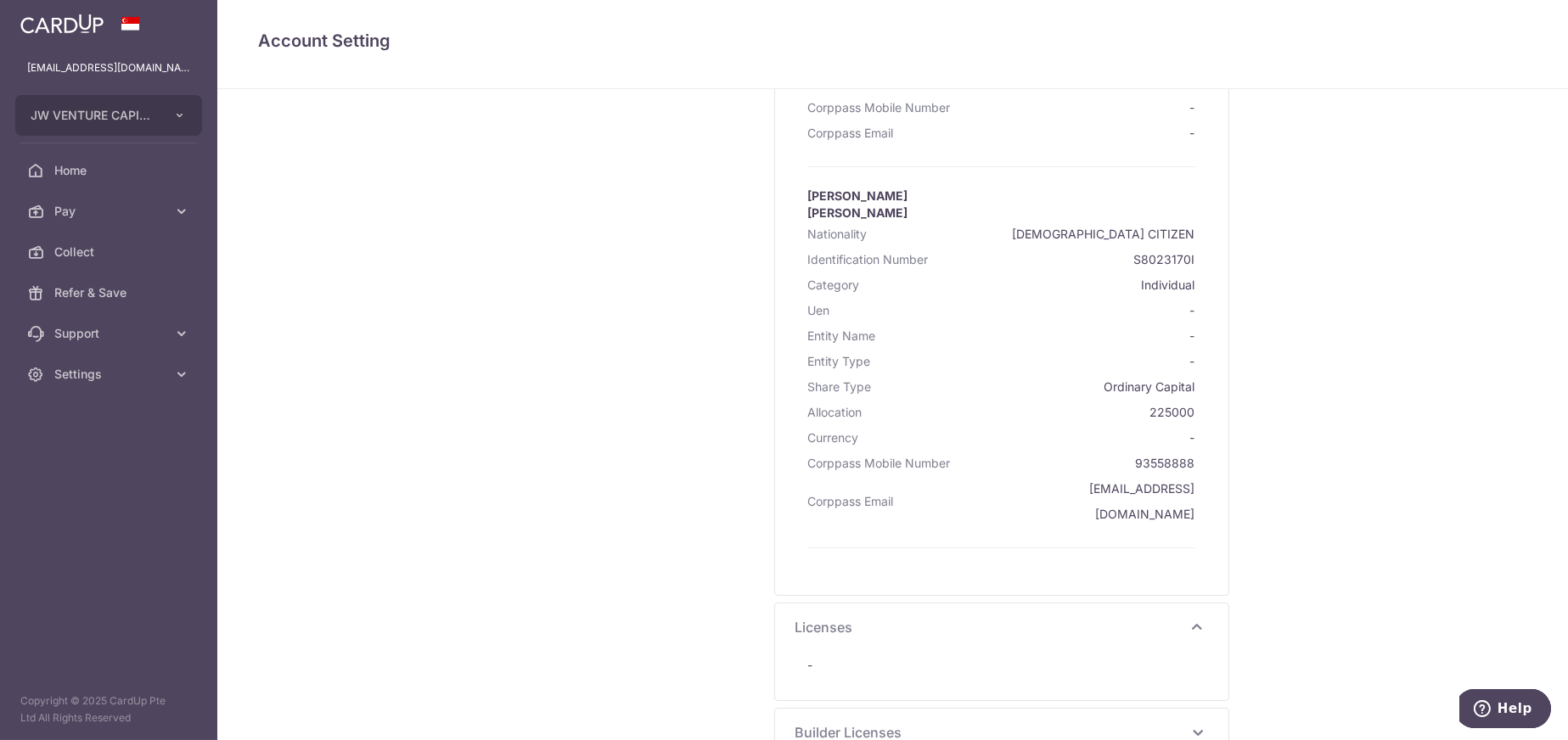
click at [856, 722] on span "Builder Licenses" at bounding box center [991, 731] width 392 height 20
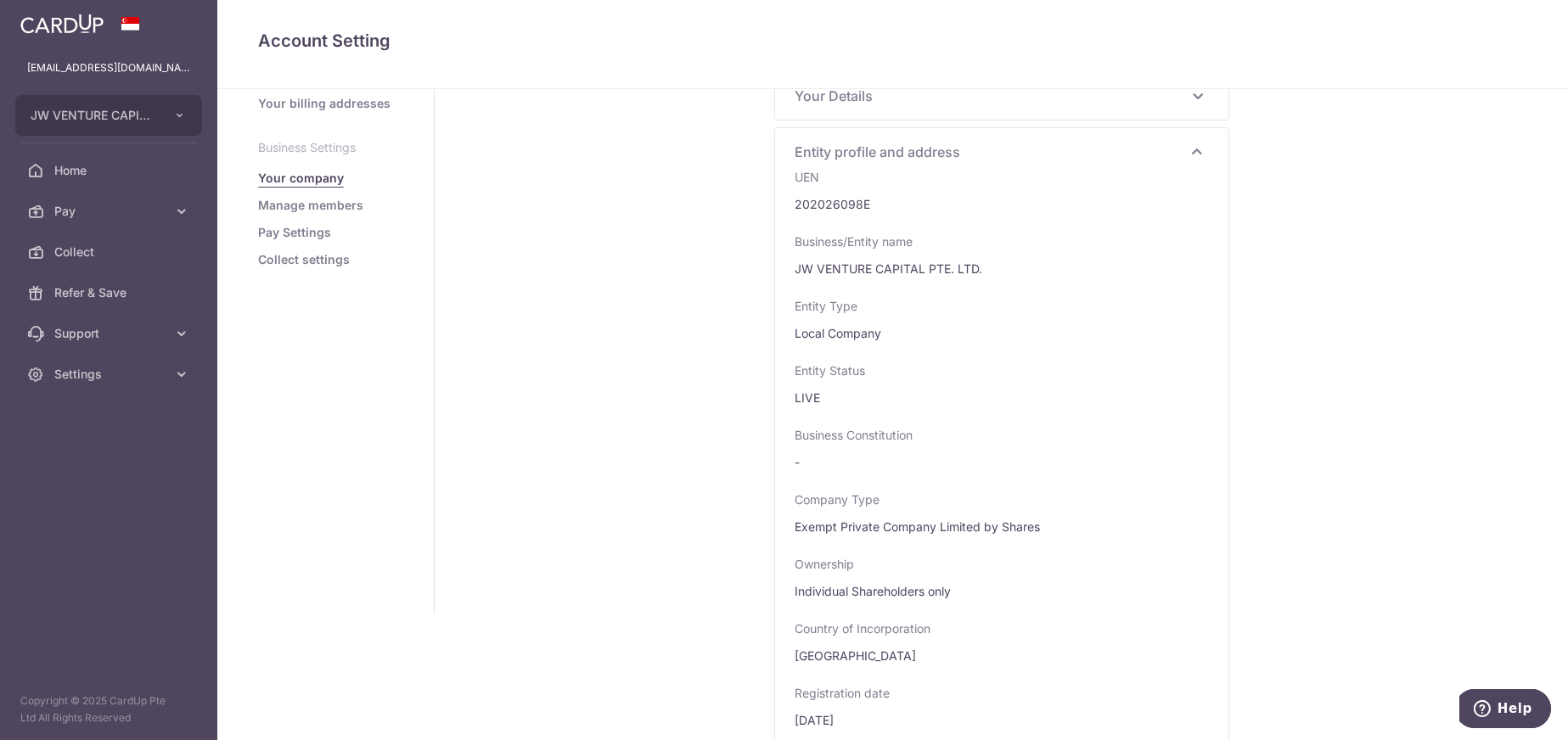
scroll to position [0, 0]
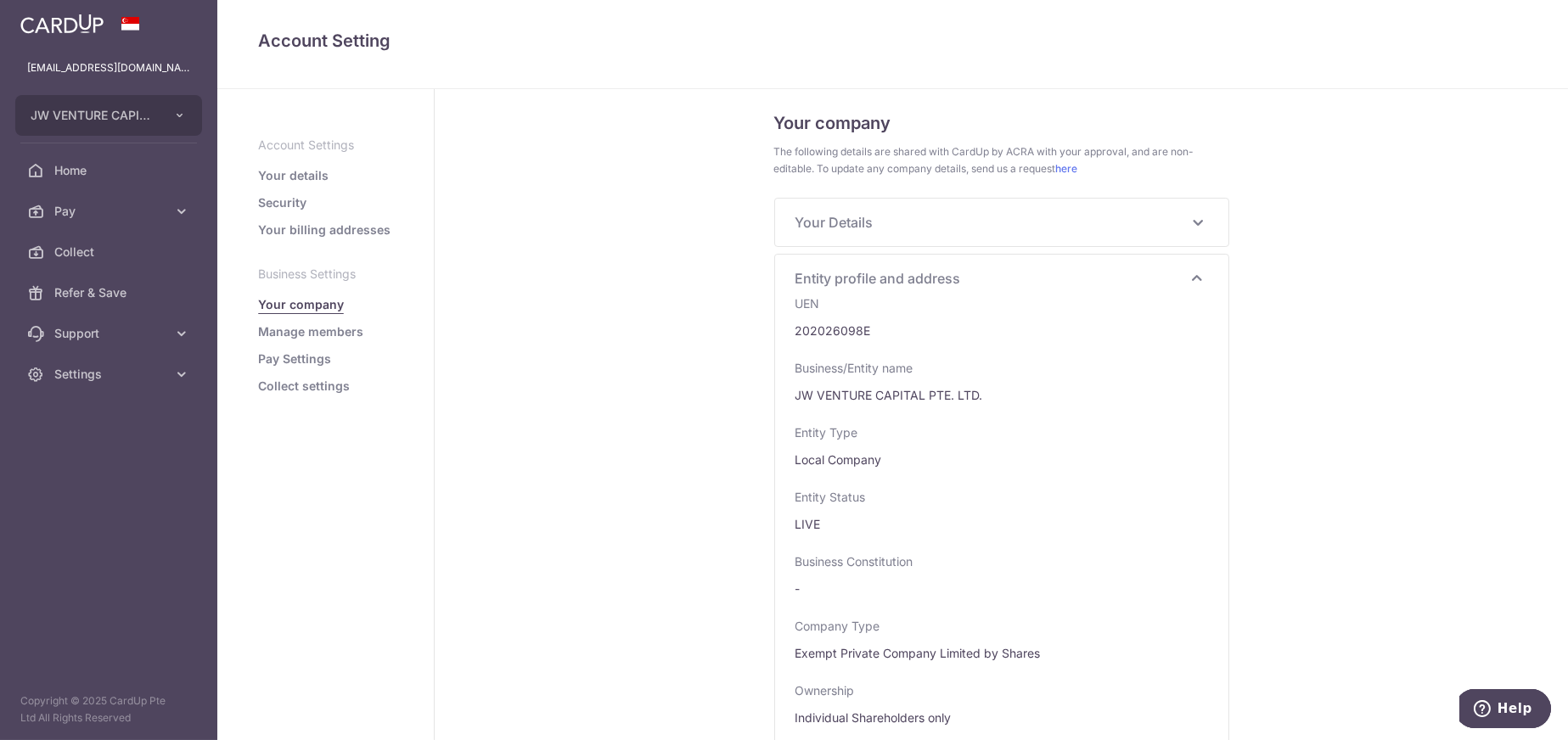
click at [879, 223] on span "Your Details" at bounding box center [991, 222] width 392 height 20
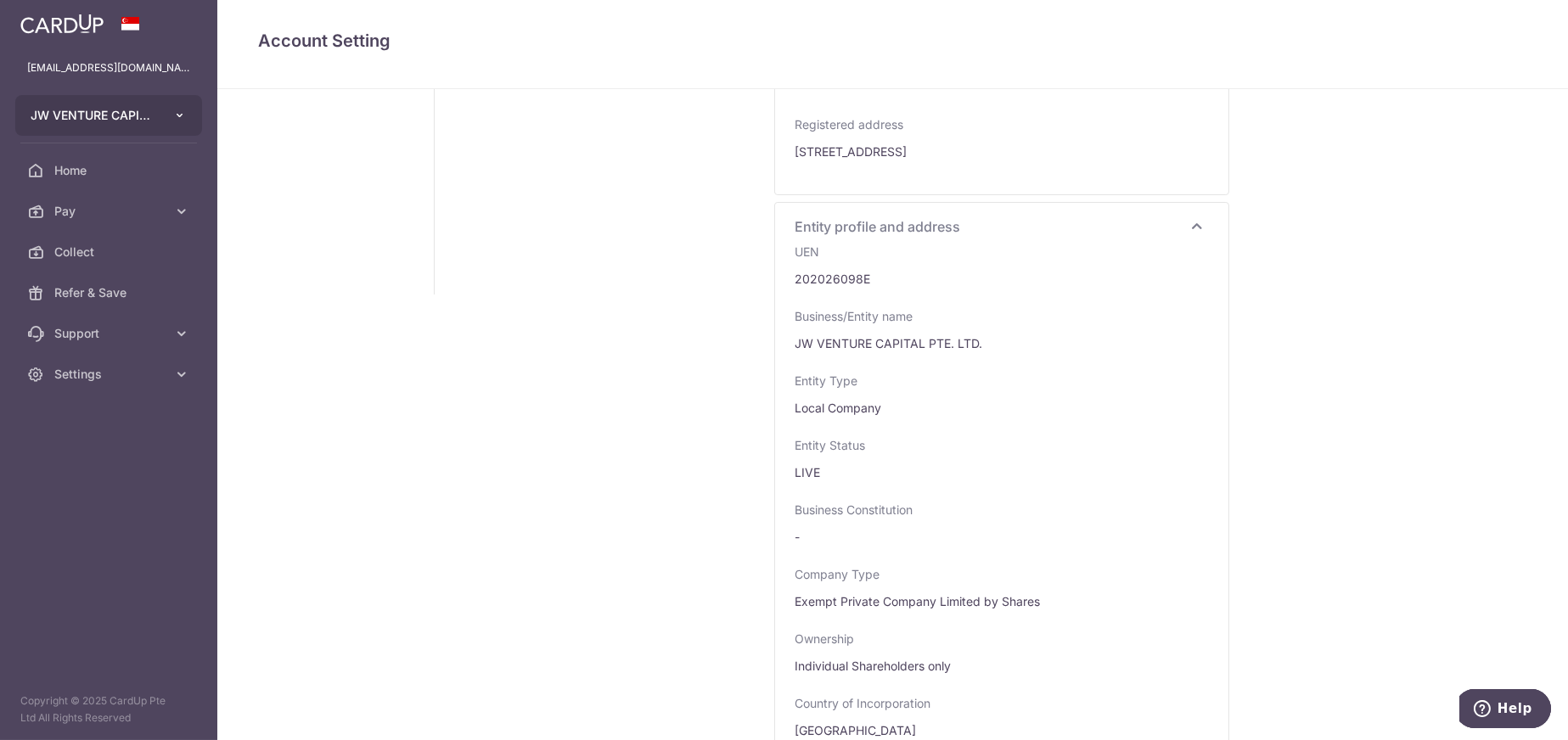
scroll to position [255, 0]
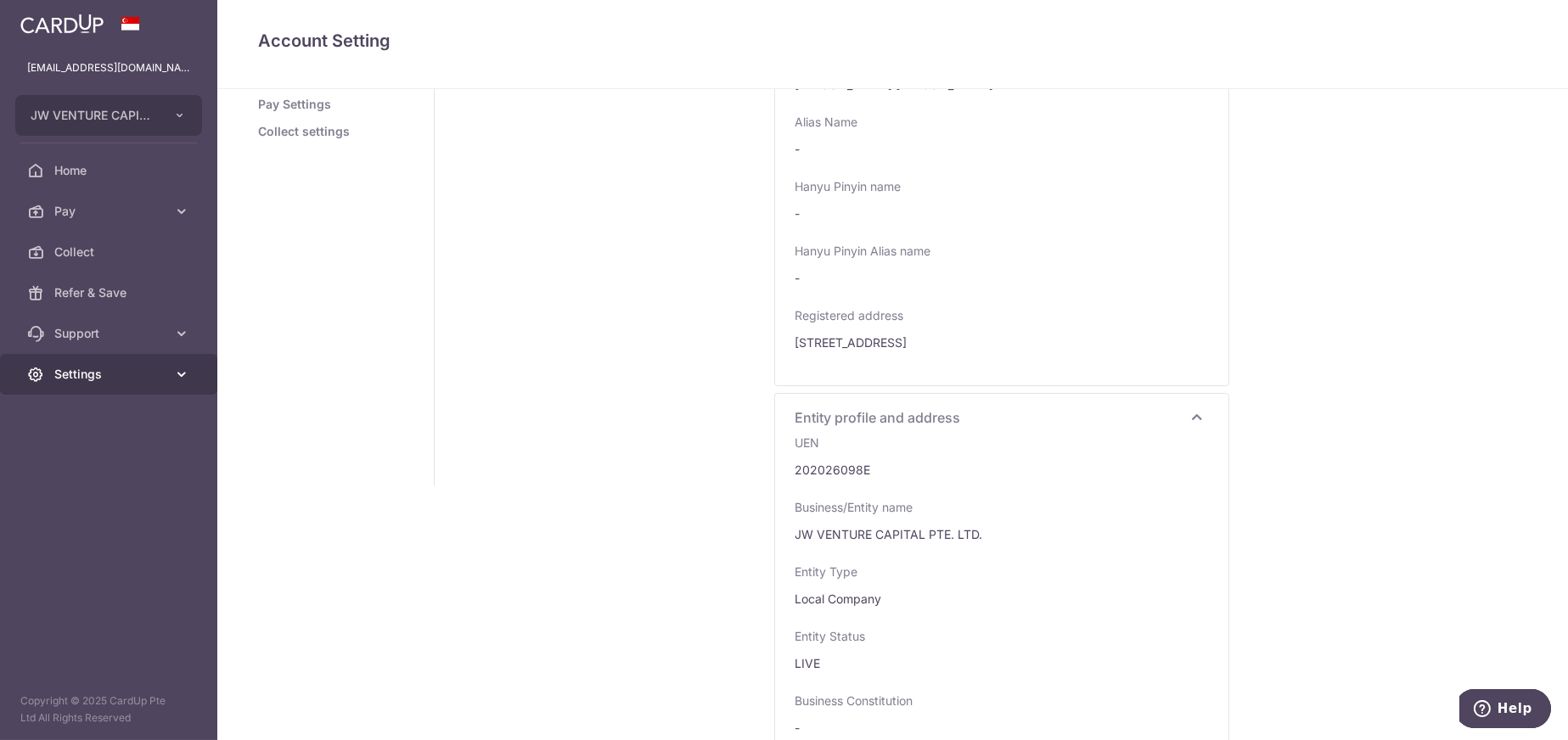
click at [91, 376] on span "Settings" at bounding box center [110, 375] width 112 height 17
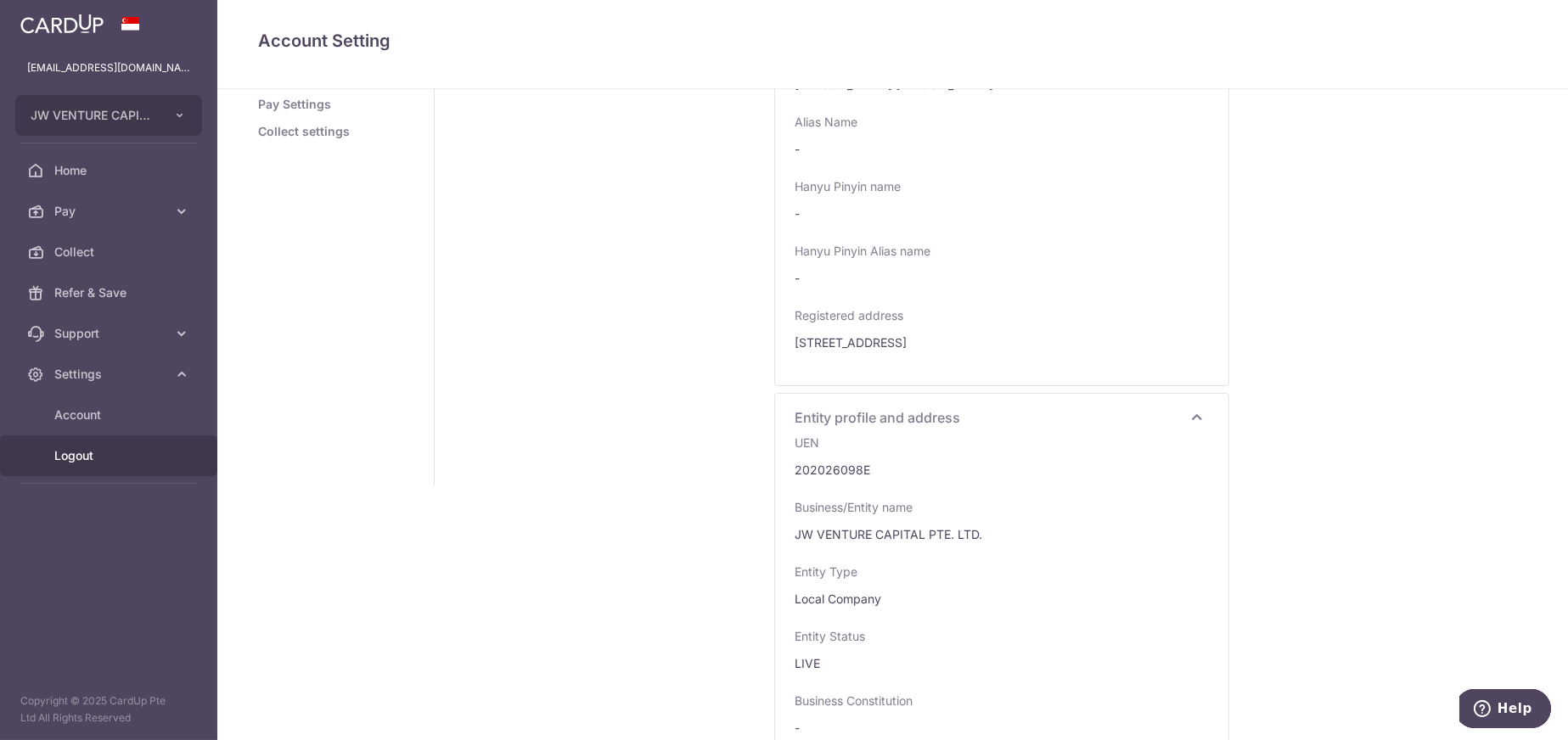
click at [88, 458] on span "Logout" at bounding box center [110, 456] width 112 height 17
